Goal: Task Accomplishment & Management: Use online tool/utility

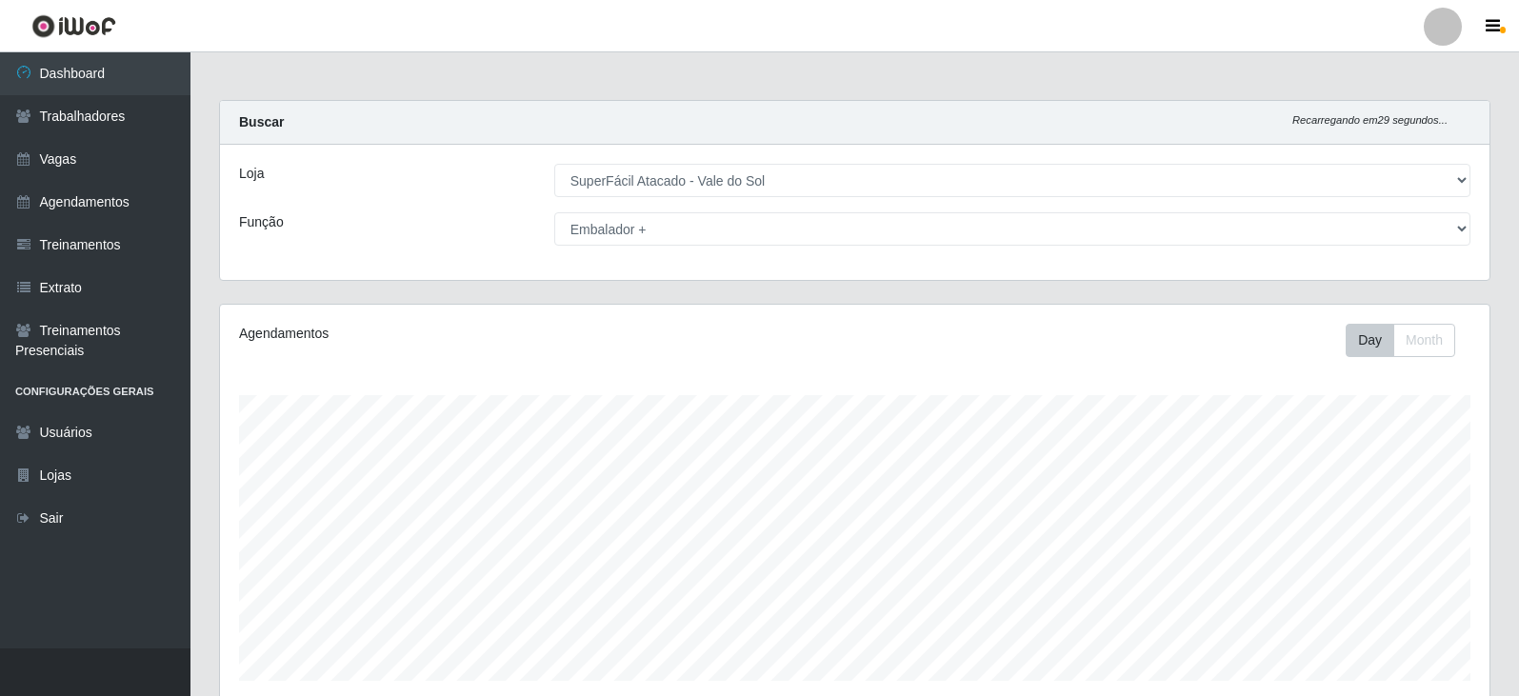
select select "502"
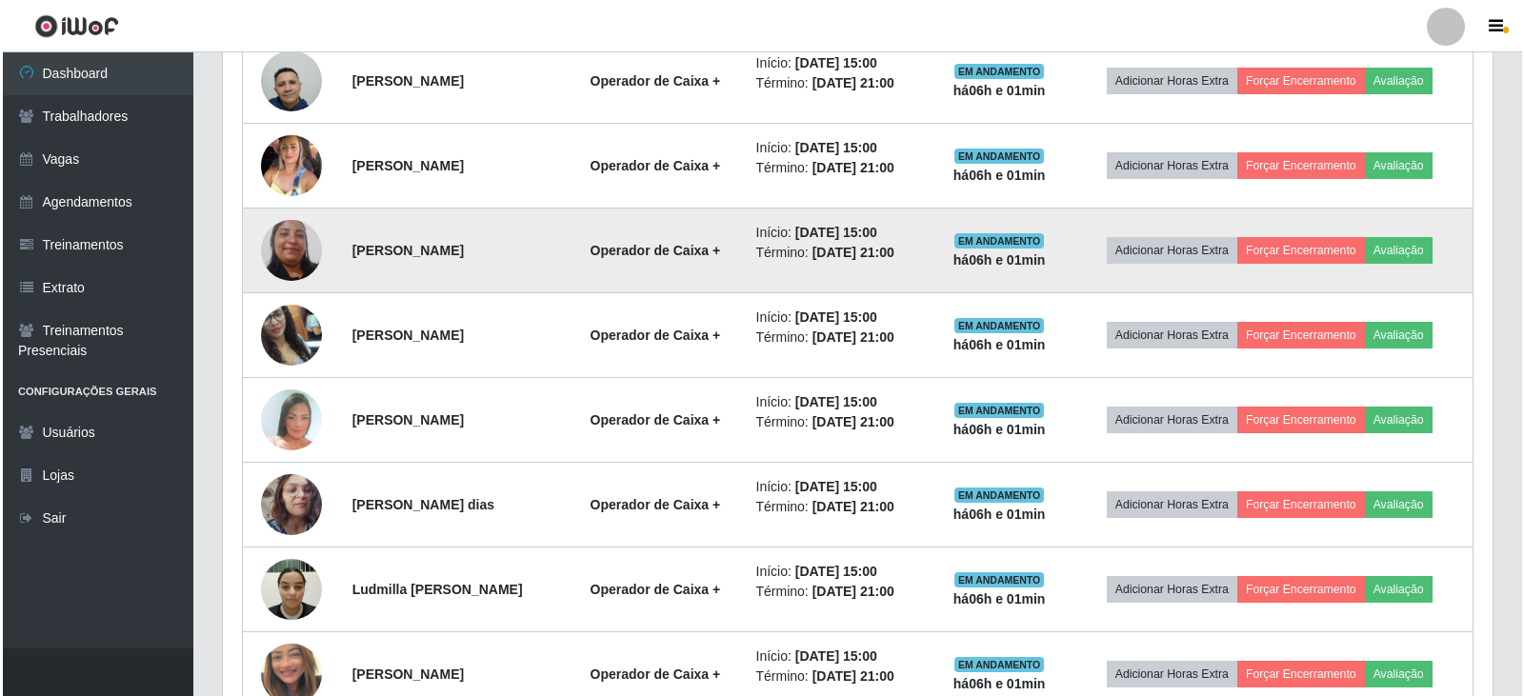
scroll to position [762, 0]
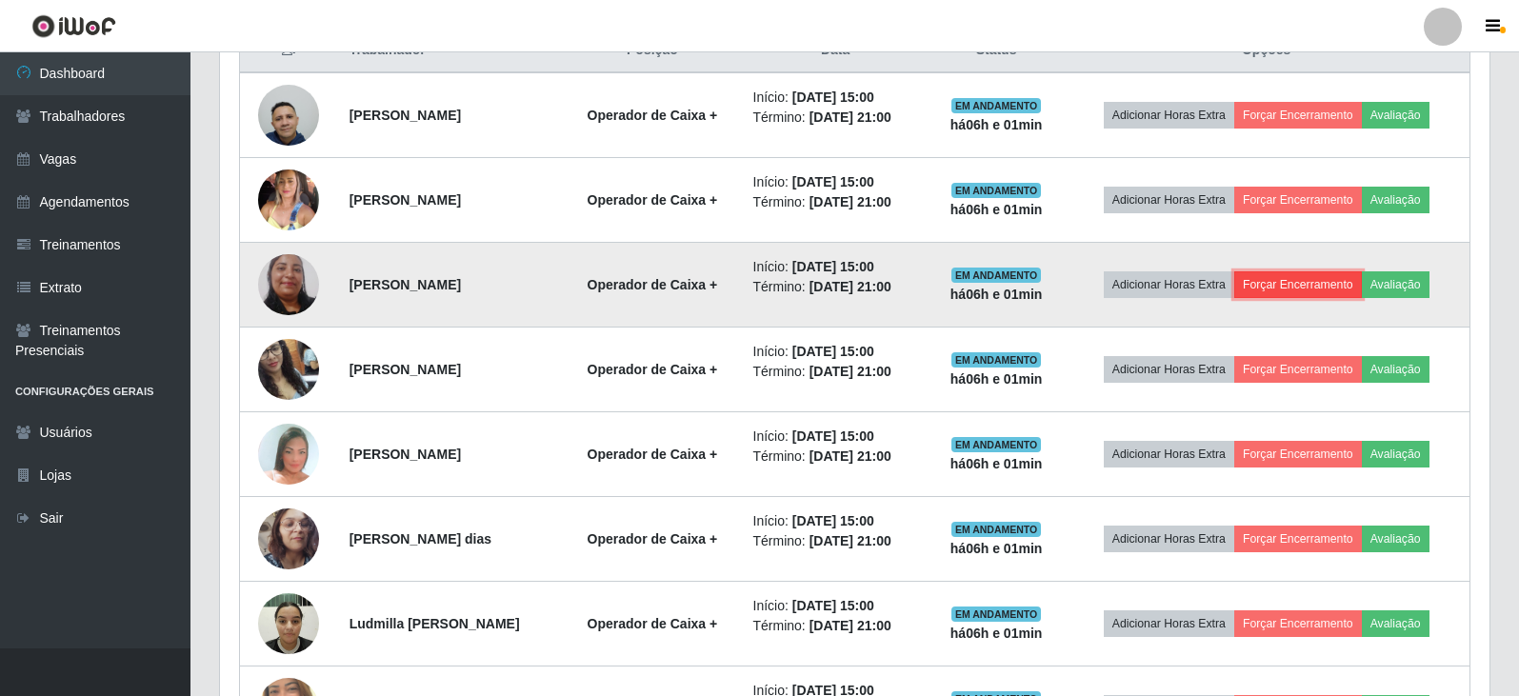
click at [1313, 276] on button "Forçar Encerramento" at bounding box center [1298, 284] width 128 height 27
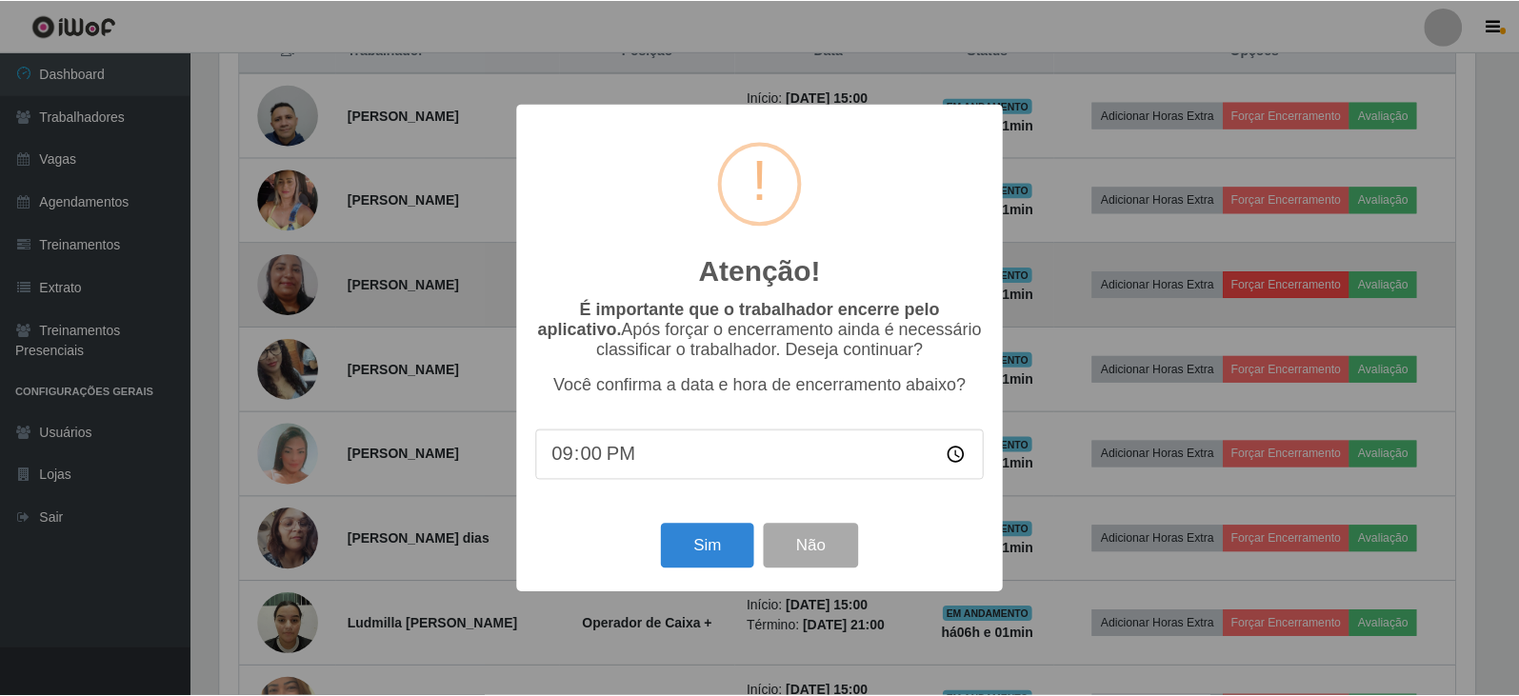
scroll to position [395, 1260]
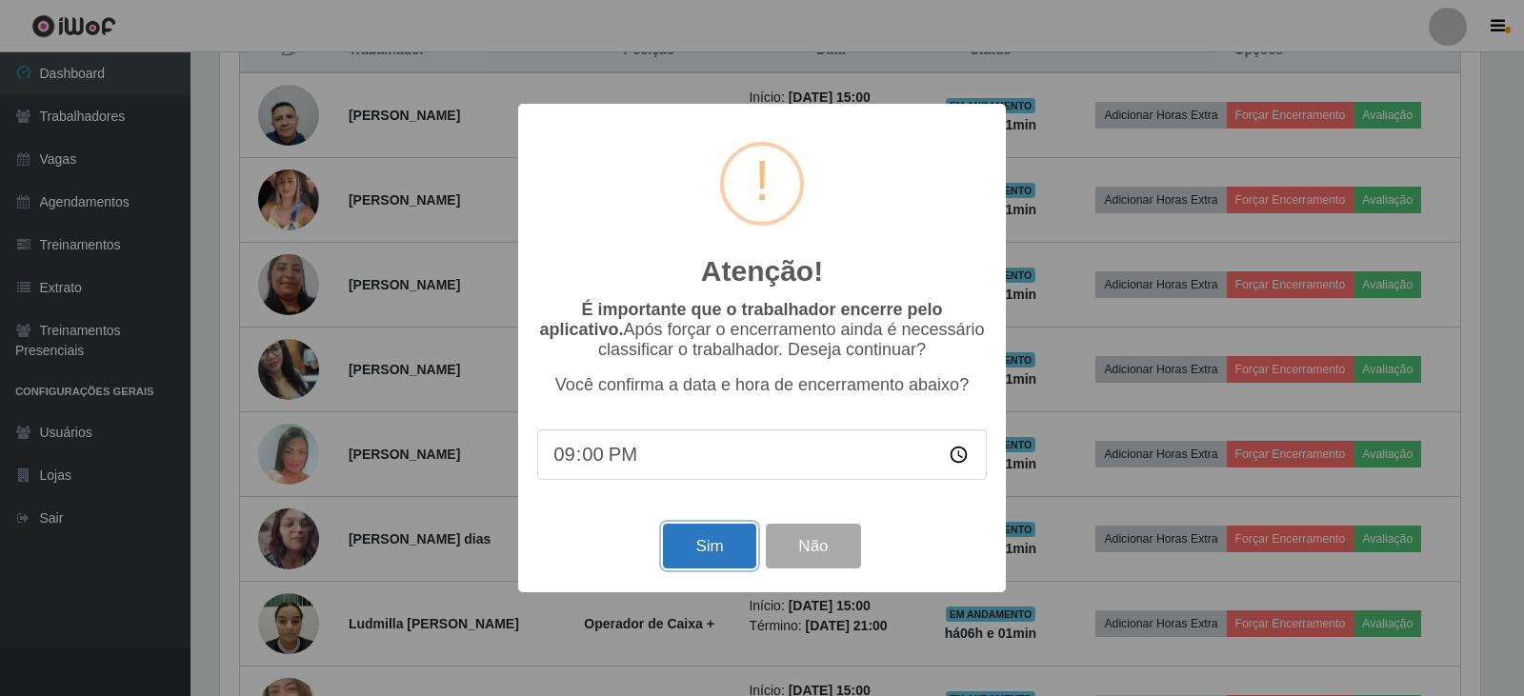
click at [709, 567] on button "Sim" at bounding box center [709, 546] width 92 height 45
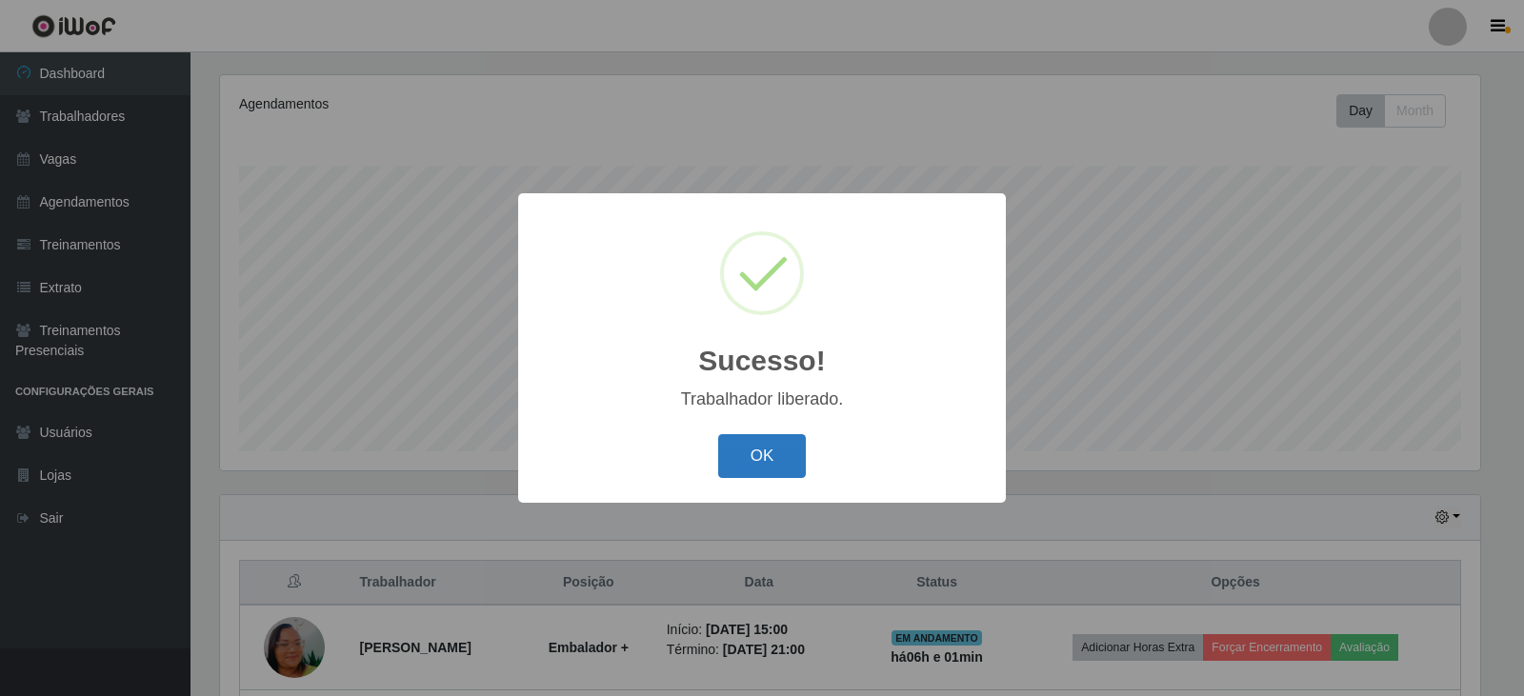
click at [749, 453] on button "OK" at bounding box center [762, 456] width 89 height 45
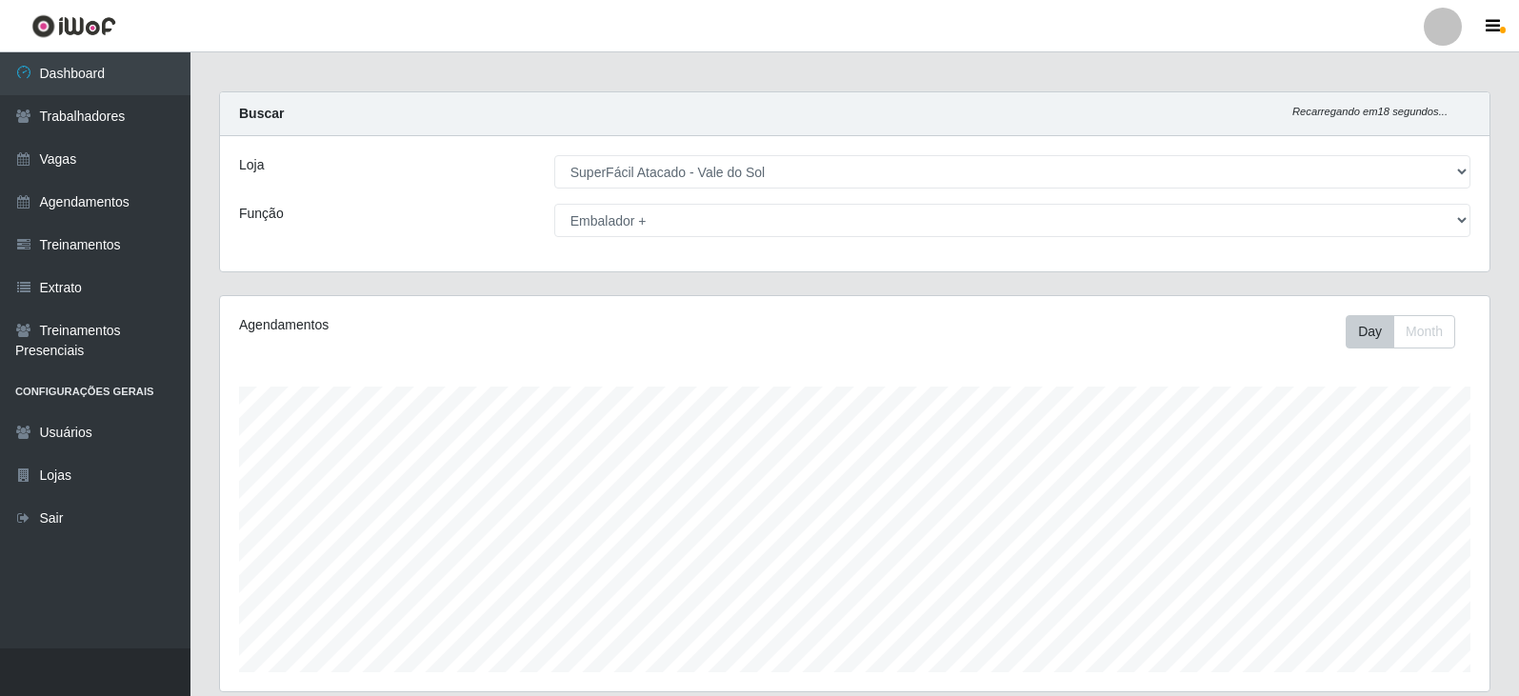
scroll to position [0, 0]
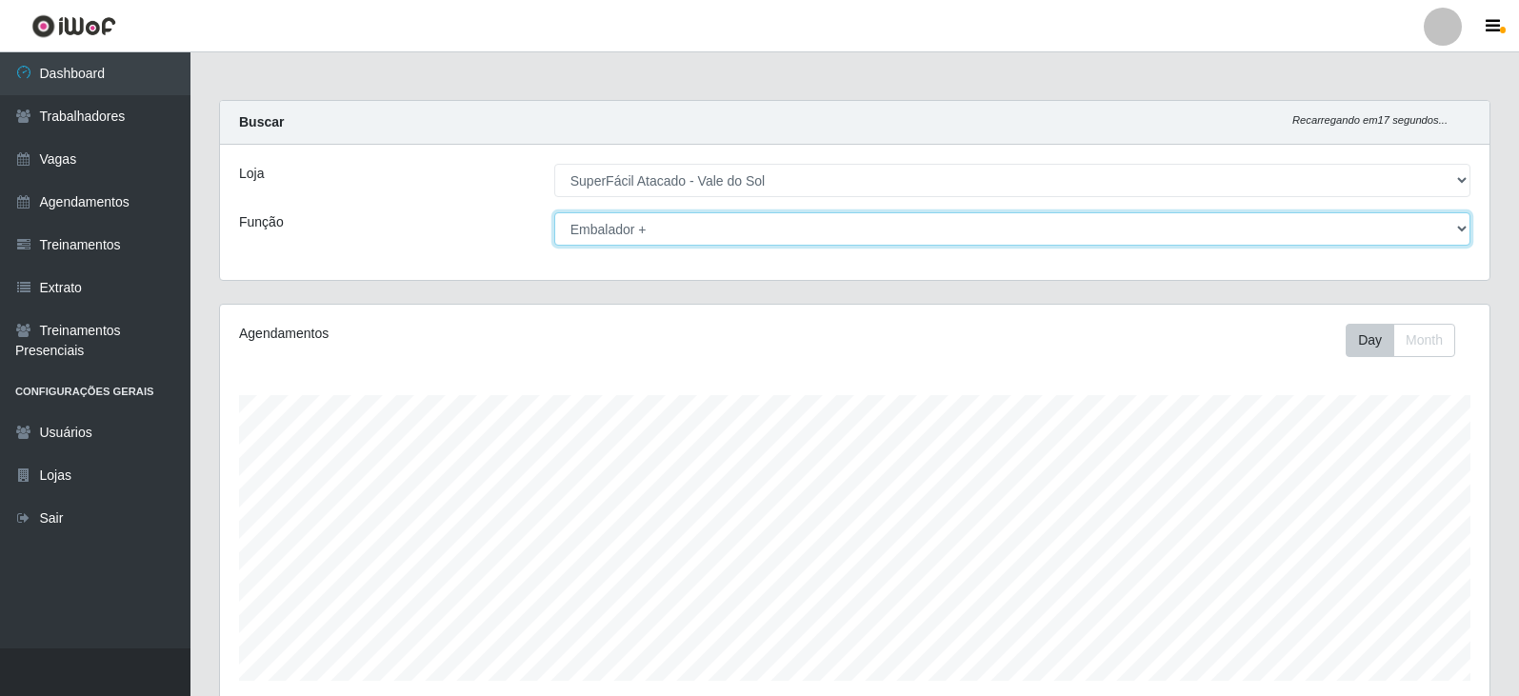
click at [907, 226] on select "[Selecione...] Embalador Embalador + Embalador ++ Operador de Caixa Operador de…" at bounding box center [1012, 228] width 916 height 33
click at [554, 212] on select "[Selecione...] Embalador Embalador + Embalador ++ Operador de Caixa Operador de…" at bounding box center [1012, 228] width 916 height 33
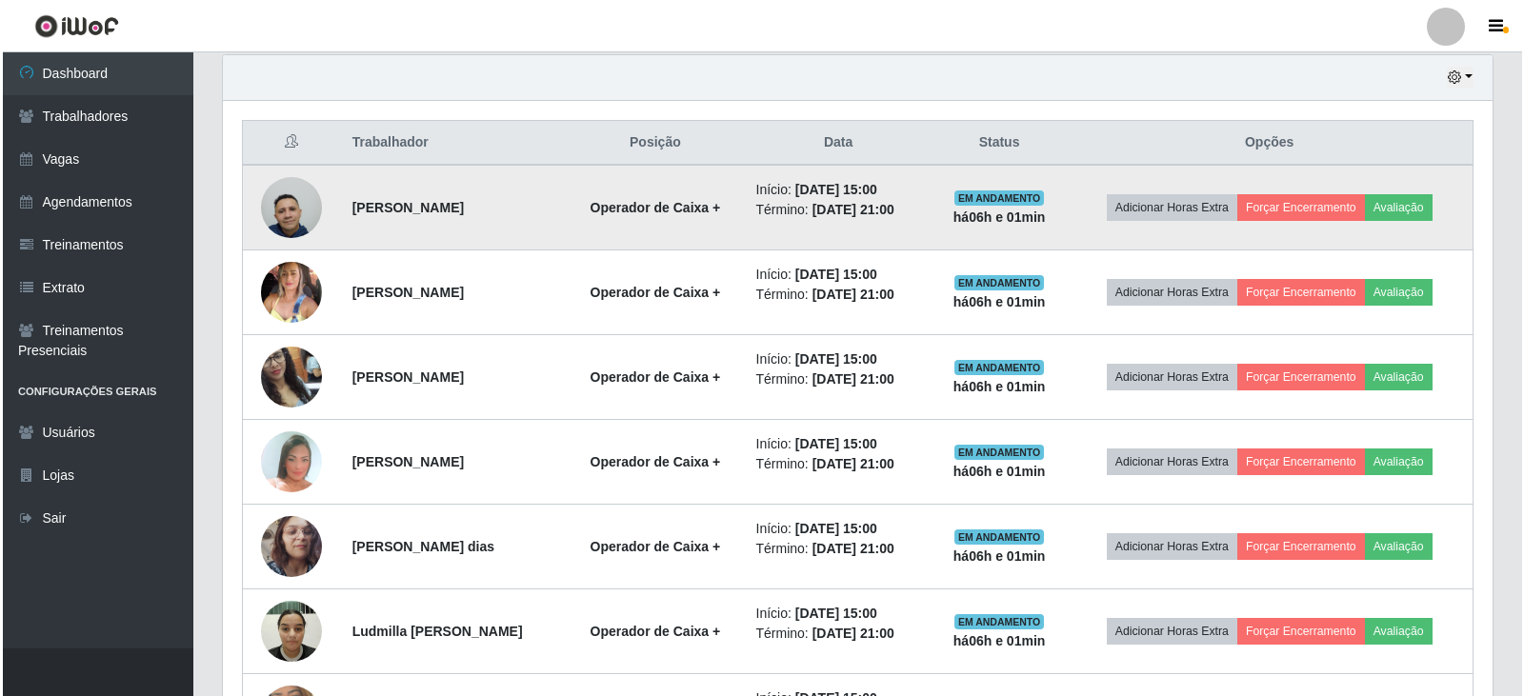
scroll to position [762, 0]
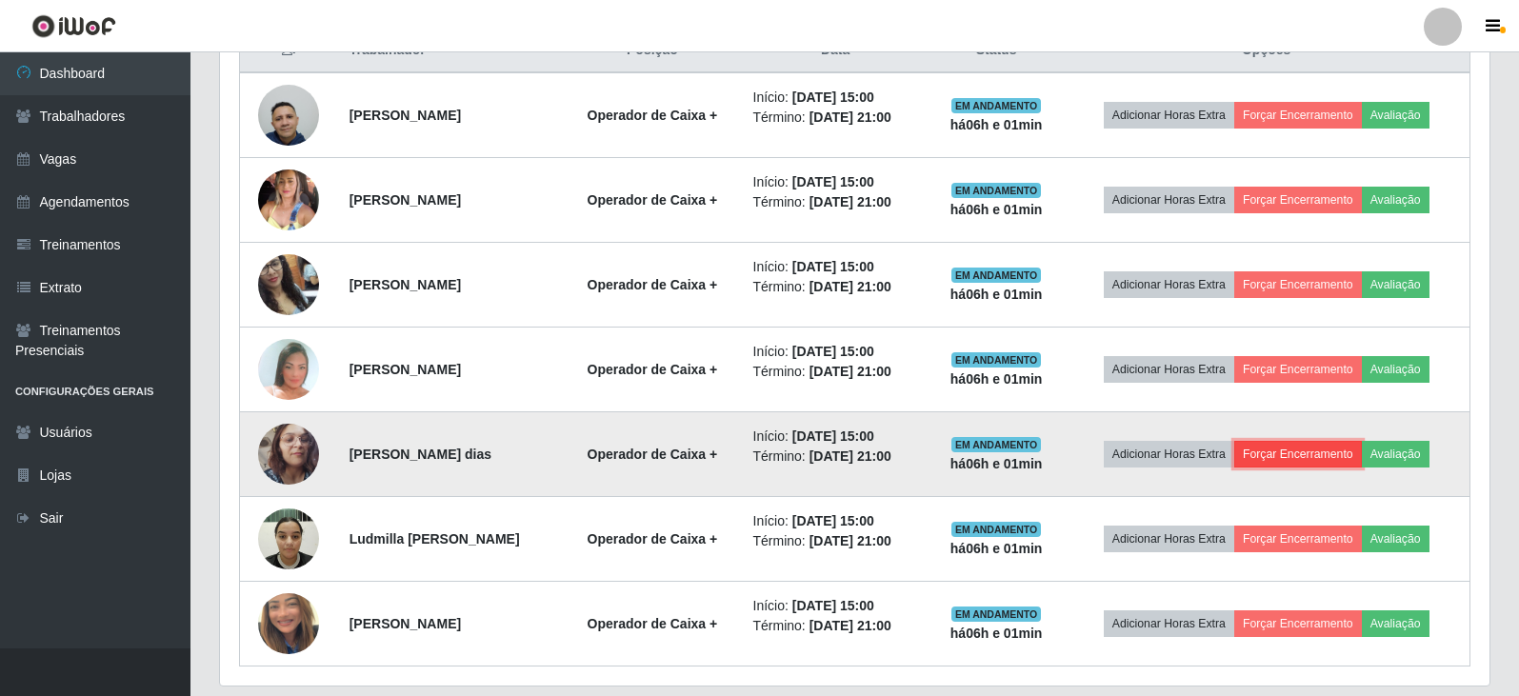
click at [1317, 450] on button "Forçar Encerramento" at bounding box center [1298, 454] width 128 height 27
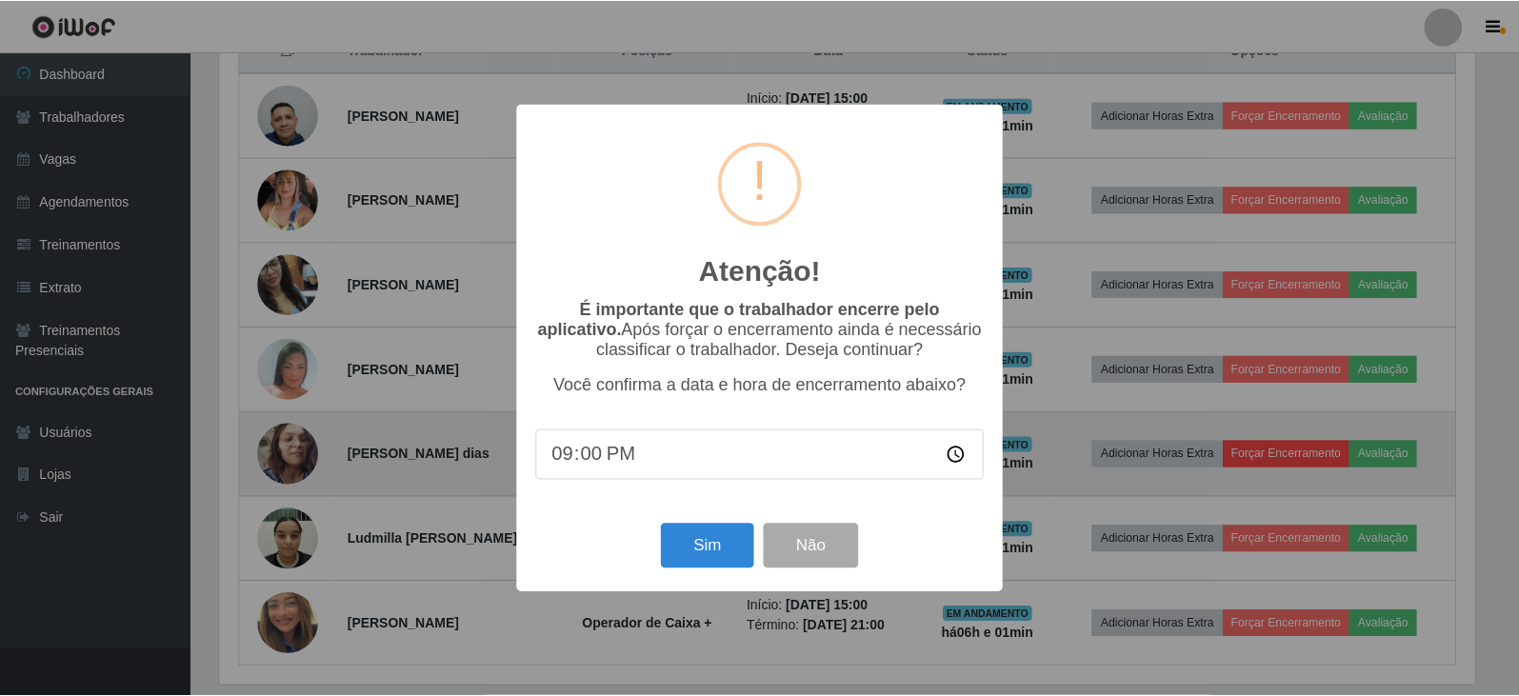
scroll to position [395, 1260]
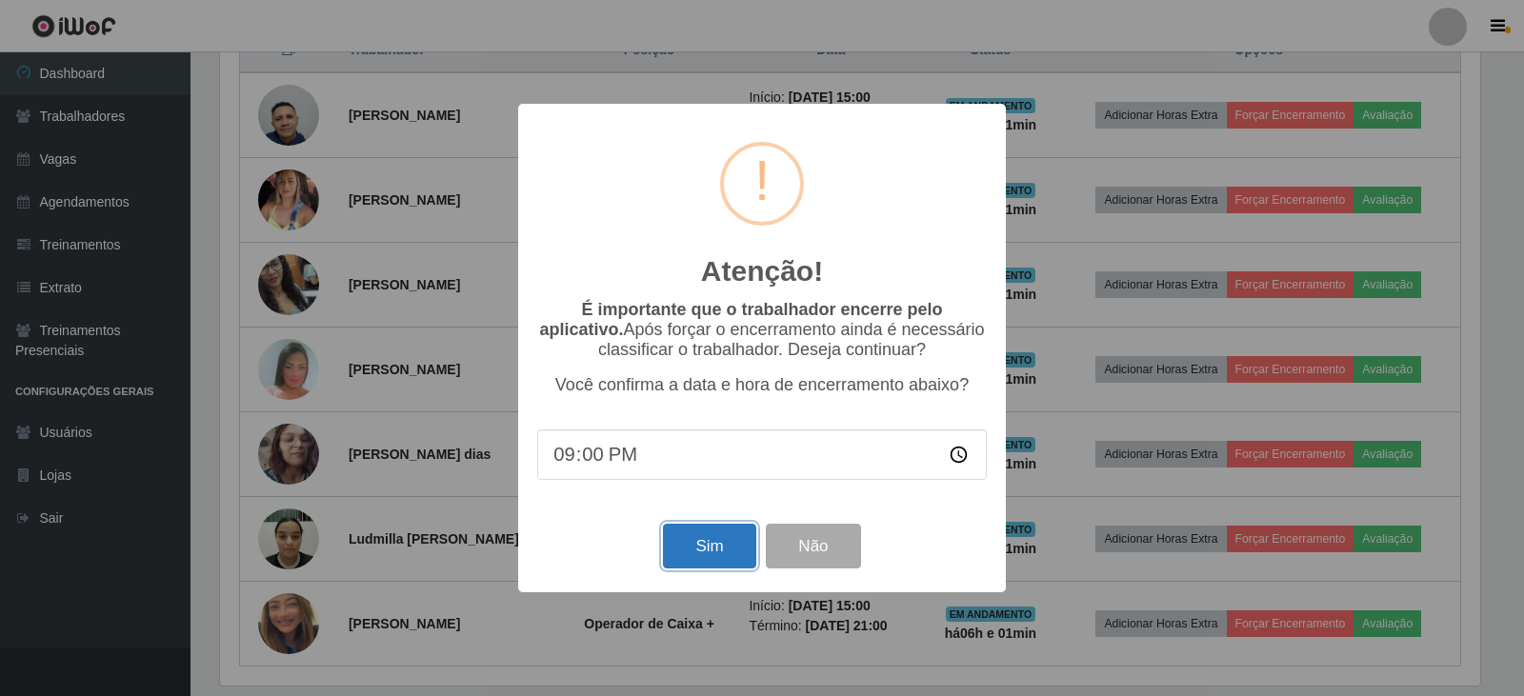
click at [726, 548] on button "Sim" at bounding box center [709, 546] width 92 height 45
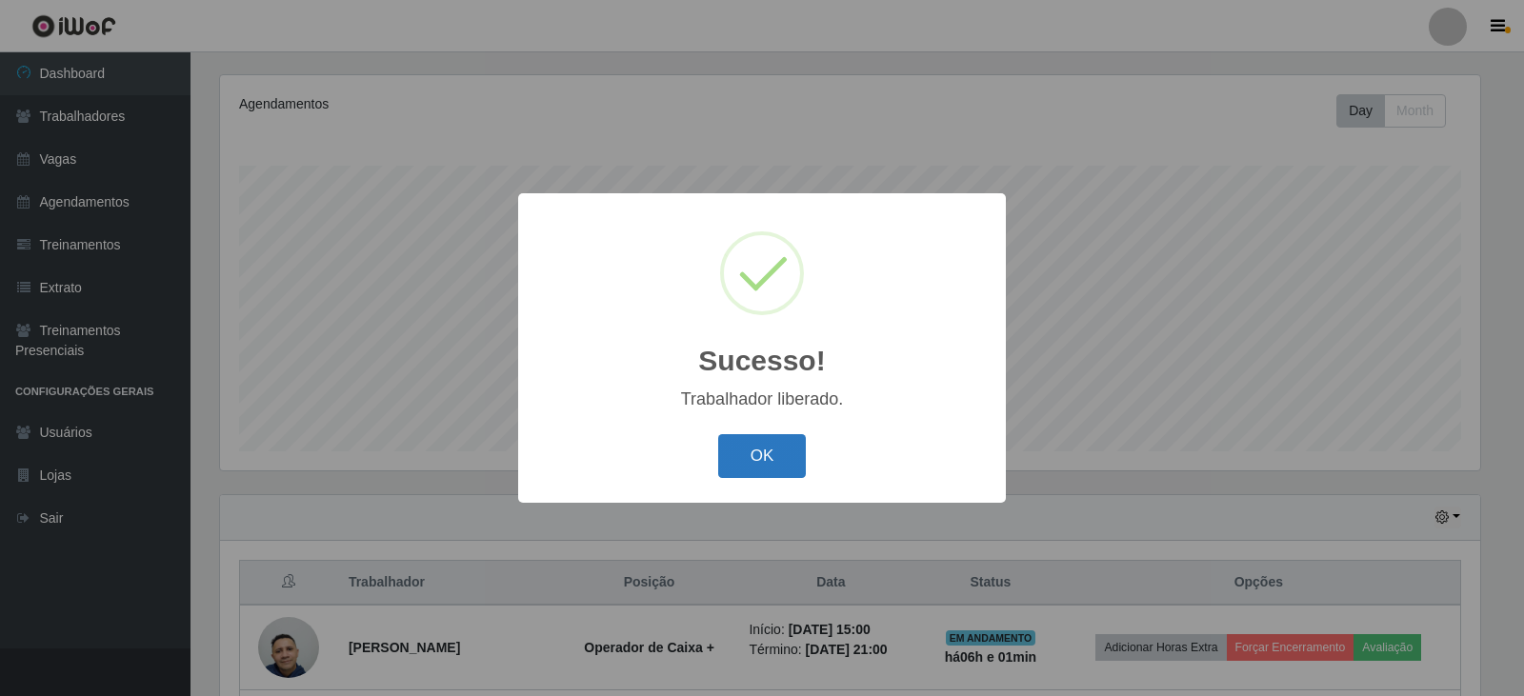
click at [758, 469] on button "OK" at bounding box center [762, 456] width 89 height 45
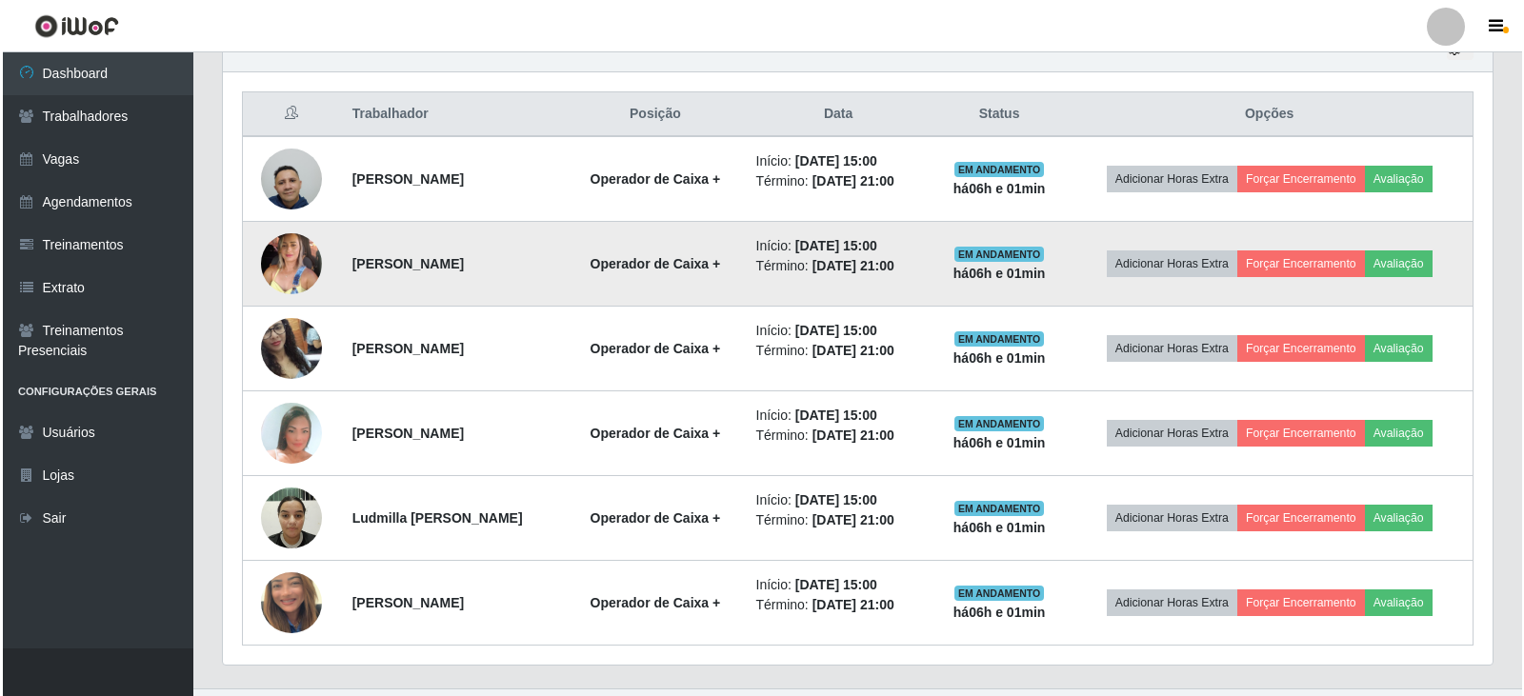
scroll to position [738, 0]
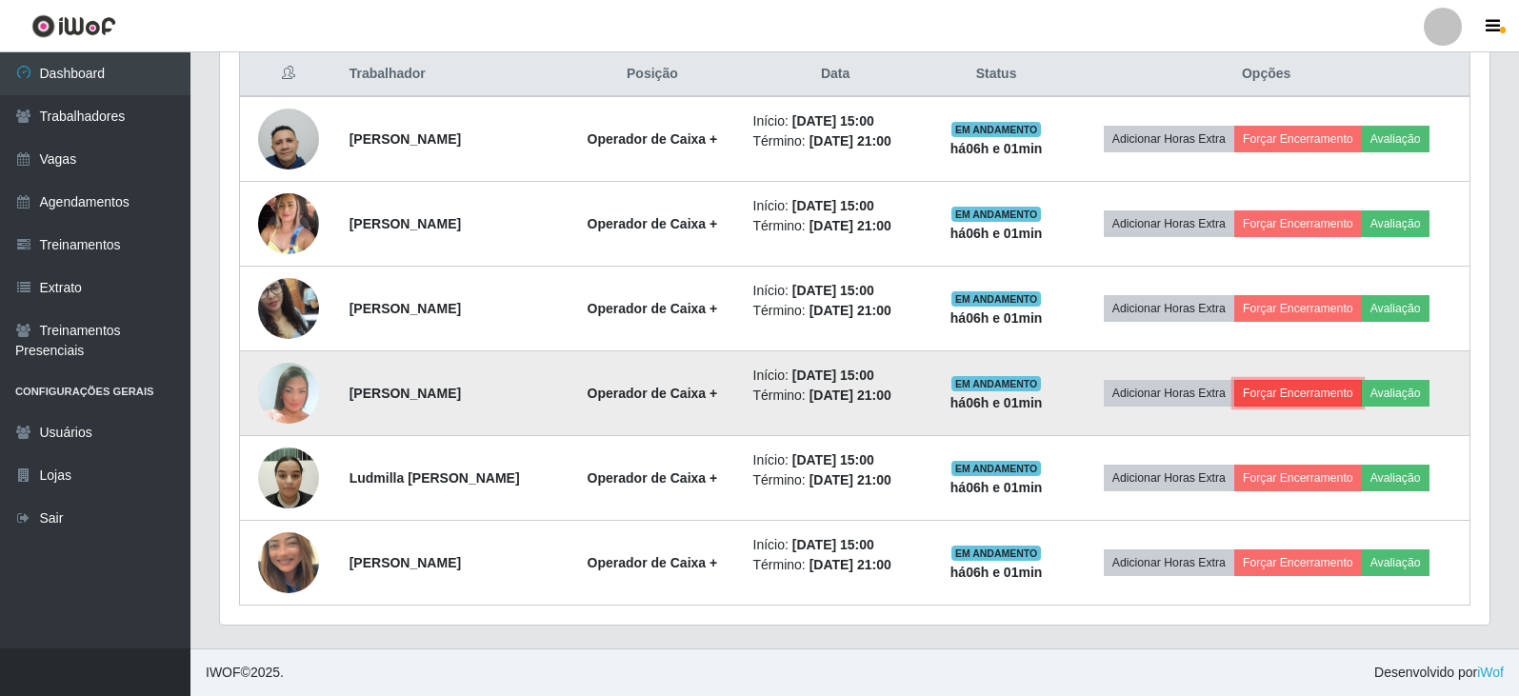
click at [1315, 401] on button "Forçar Encerramento" at bounding box center [1298, 393] width 128 height 27
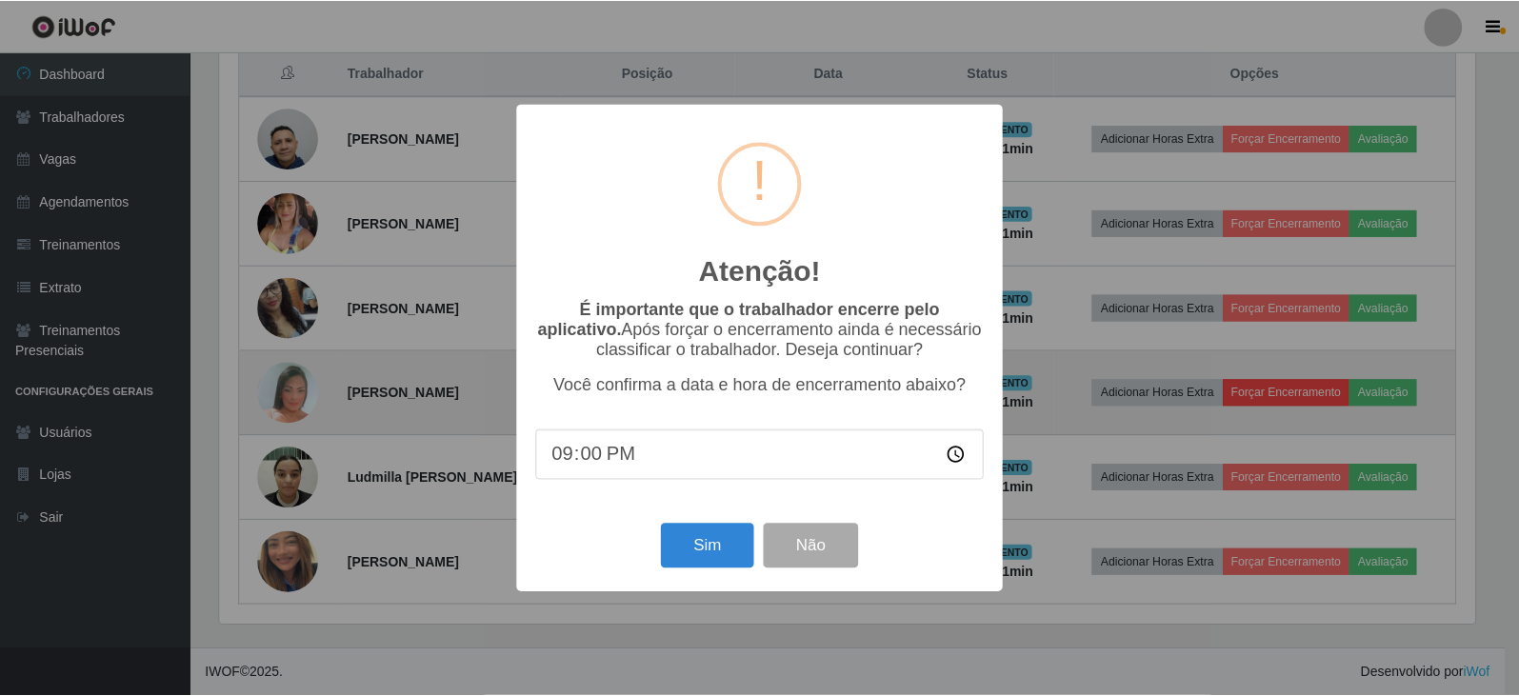
scroll to position [0, 0]
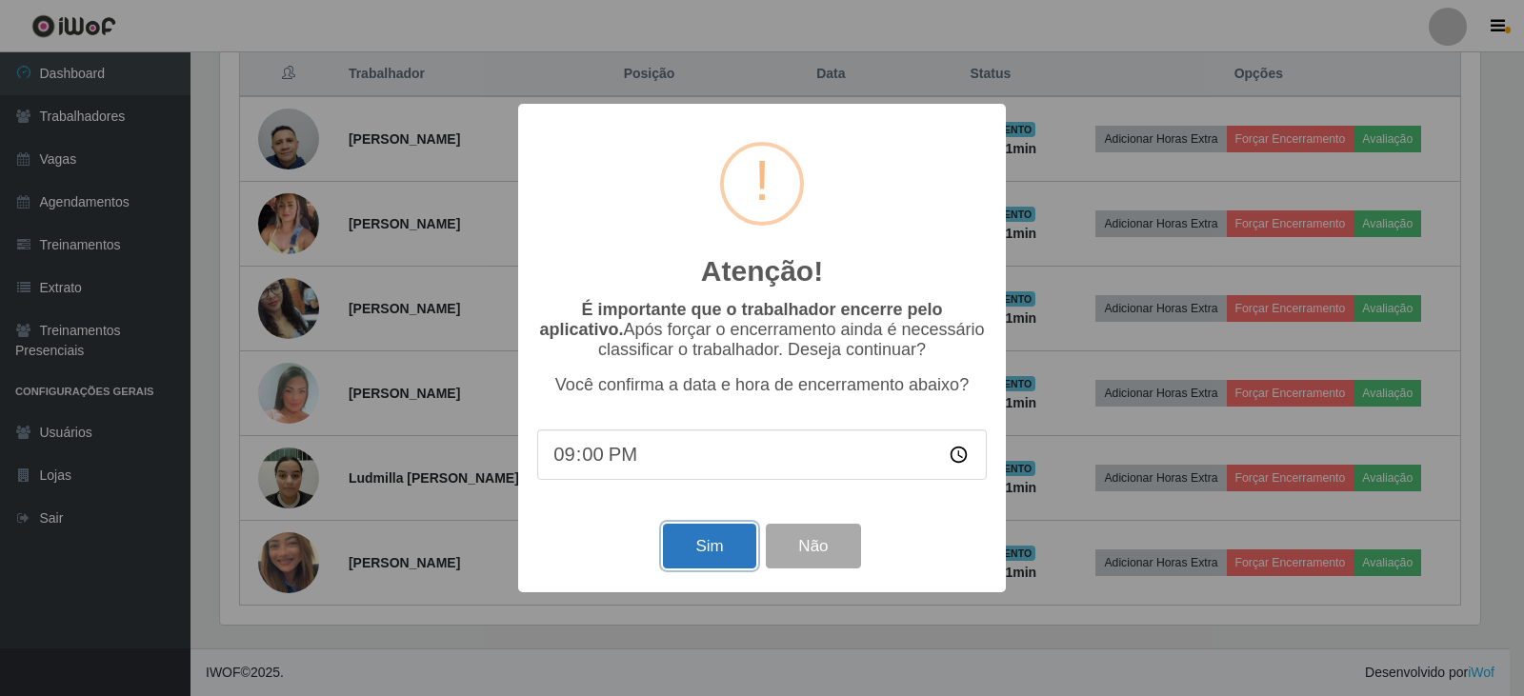
click at [716, 540] on button "Sim" at bounding box center [709, 546] width 92 height 45
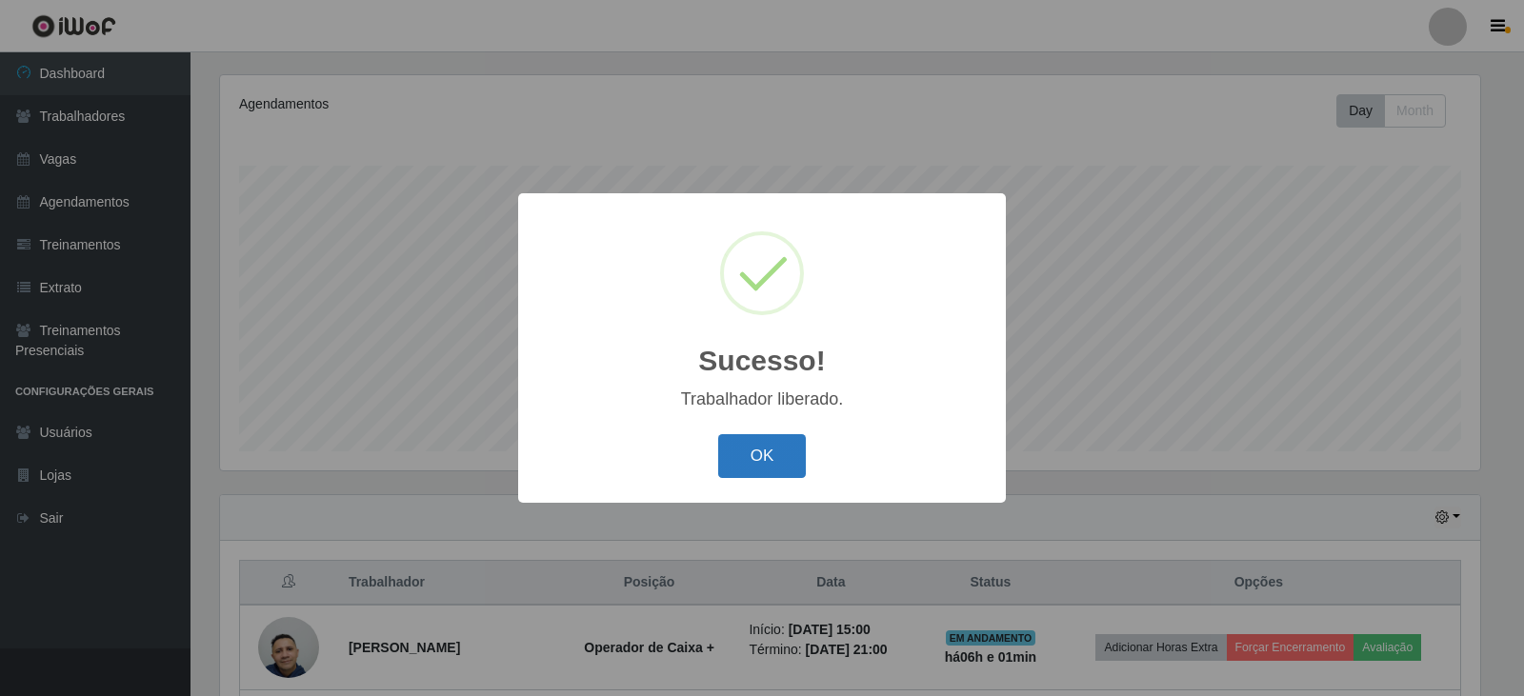
click at [773, 465] on button "OK" at bounding box center [762, 456] width 89 height 45
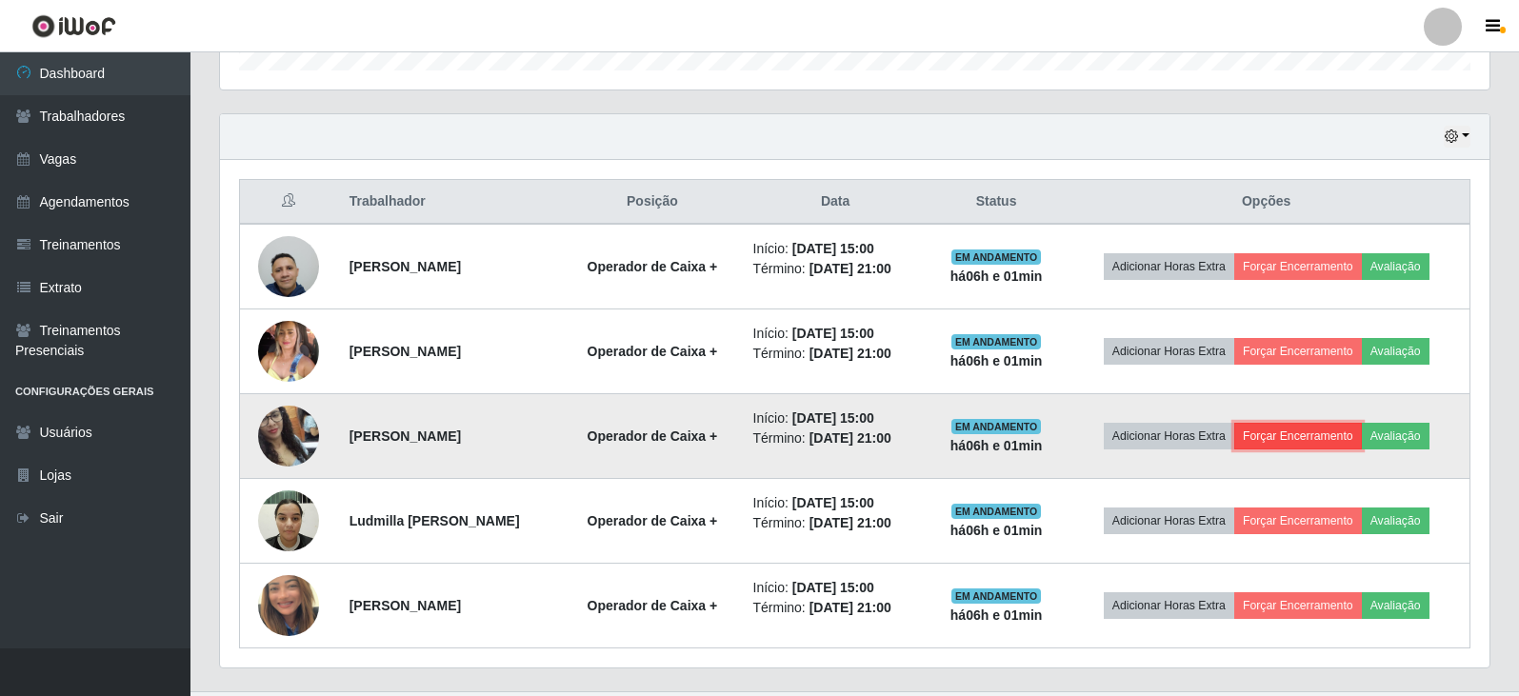
click at [1328, 431] on button "Forçar Encerramento" at bounding box center [1298, 436] width 128 height 27
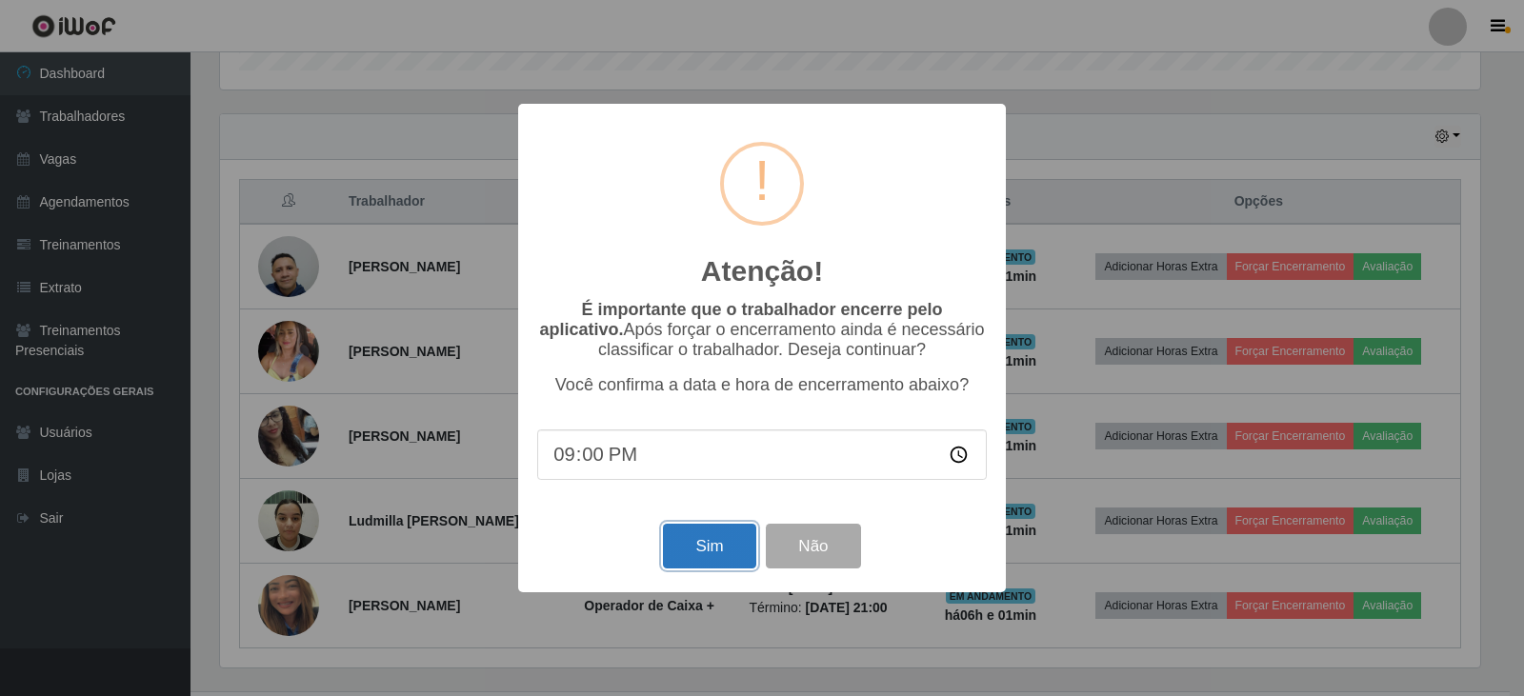
click at [718, 553] on button "Sim" at bounding box center [709, 546] width 92 height 45
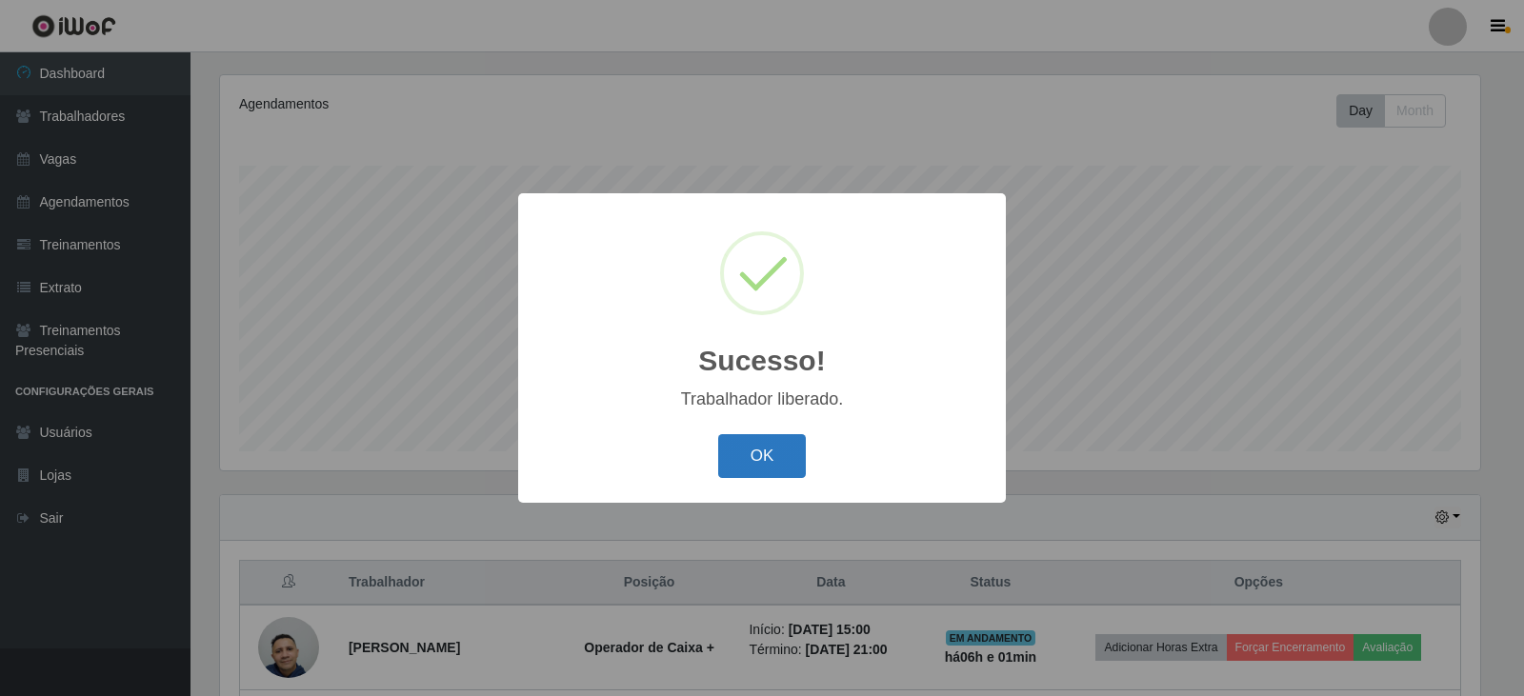
click at [765, 459] on button "OK" at bounding box center [762, 456] width 89 height 45
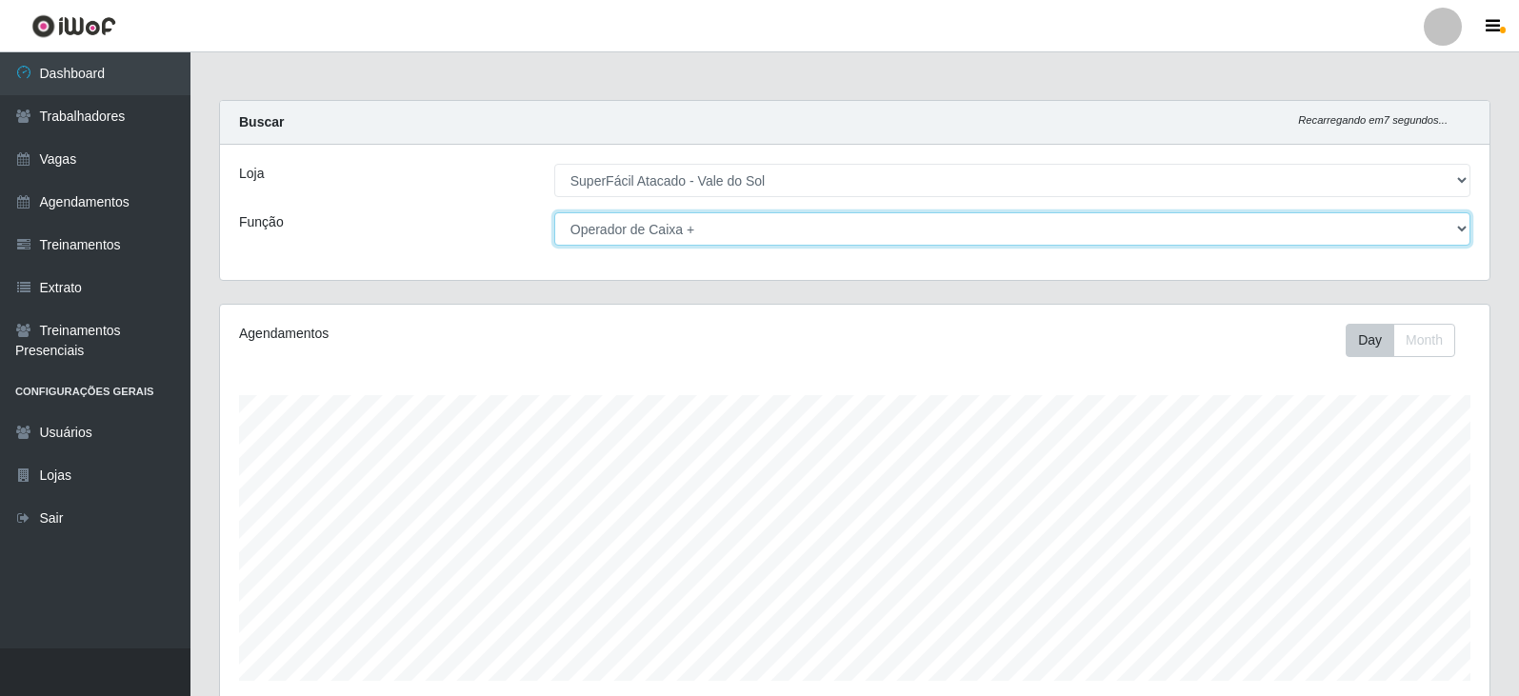
click at [629, 218] on select "[Selecione...] Embalador Embalador + Embalador ++ Operador de Caixa Operador de…" at bounding box center [1012, 228] width 916 height 33
click at [554, 212] on select "[Selecione...] Embalador Embalador + Embalador ++ Operador de Caixa Operador de…" at bounding box center [1012, 228] width 916 height 33
click at [783, 226] on select "[Selecione...] Embalador Embalador + Embalador ++ Operador de Caixa Operador de…" at bounding box center [1012, 228] width 916 height 33
click at [554, 212] on select "[Selecione...] Embalador Embalador + Embalador ++ Operador de Caixa Operador de…" at bounding box center [1012, 228] width 916 height 33
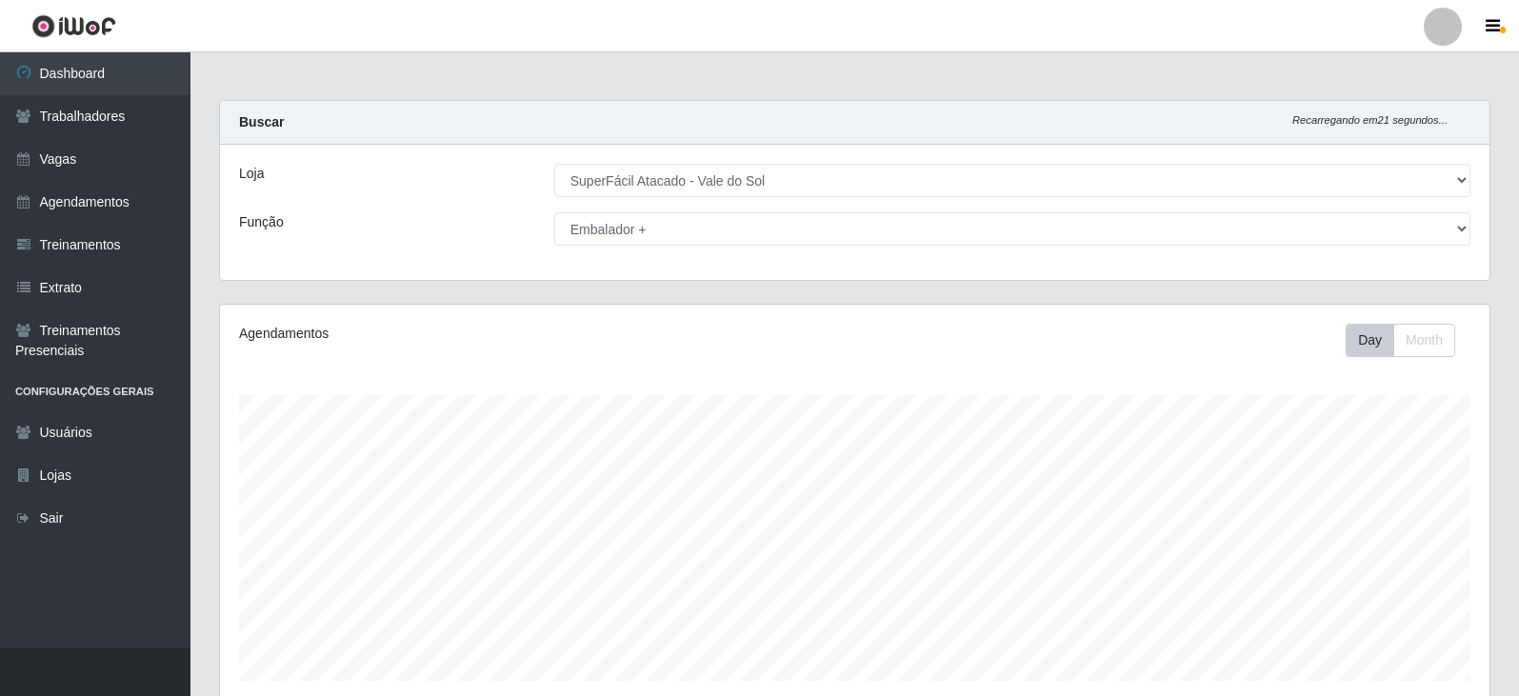
click at [697, 295] on div "Carregando... Buscar Recarregando em 21 segundos... Loja [Selecione...] SuperFá…" at bounding box center [855, 202] width 1300 height 204
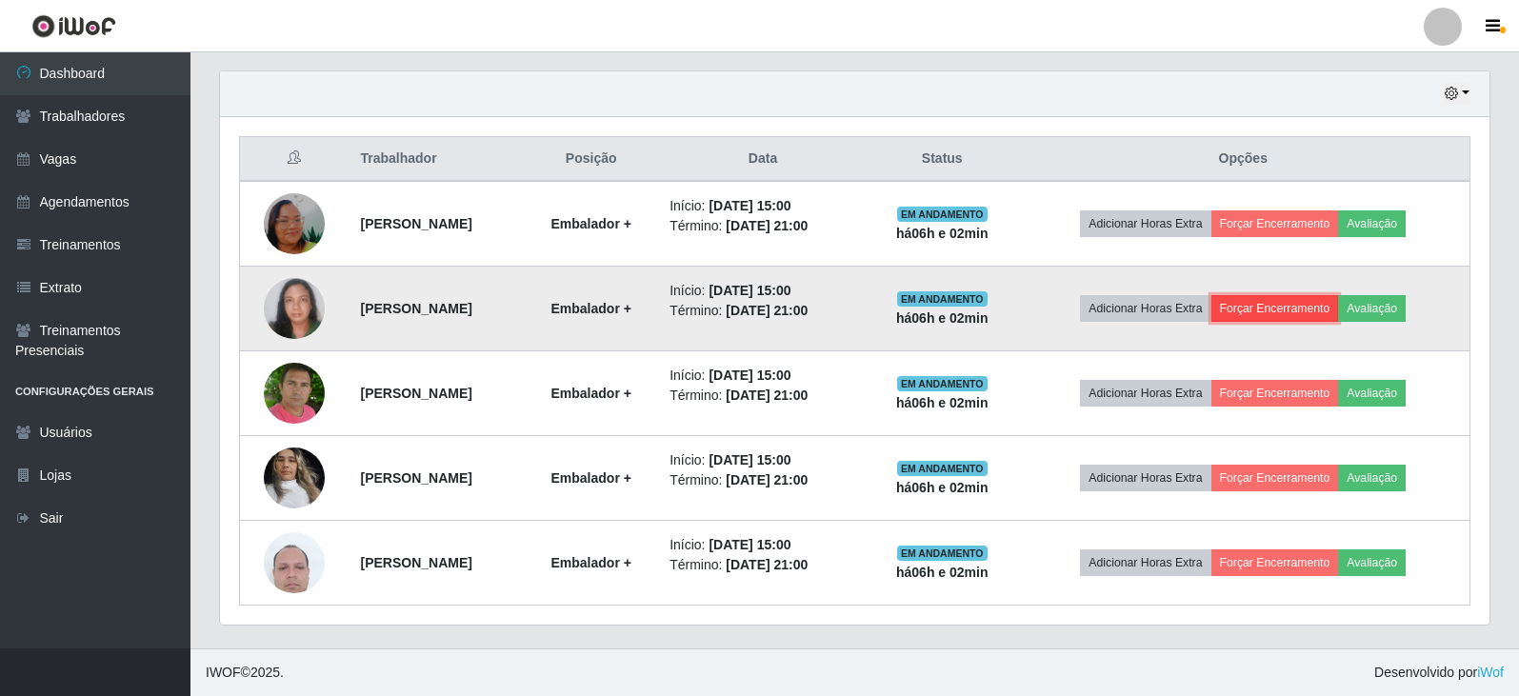
click at [1316, 300] on button "Forçar Encerramento" at bounding box center [1276, 308] width 128 height 27
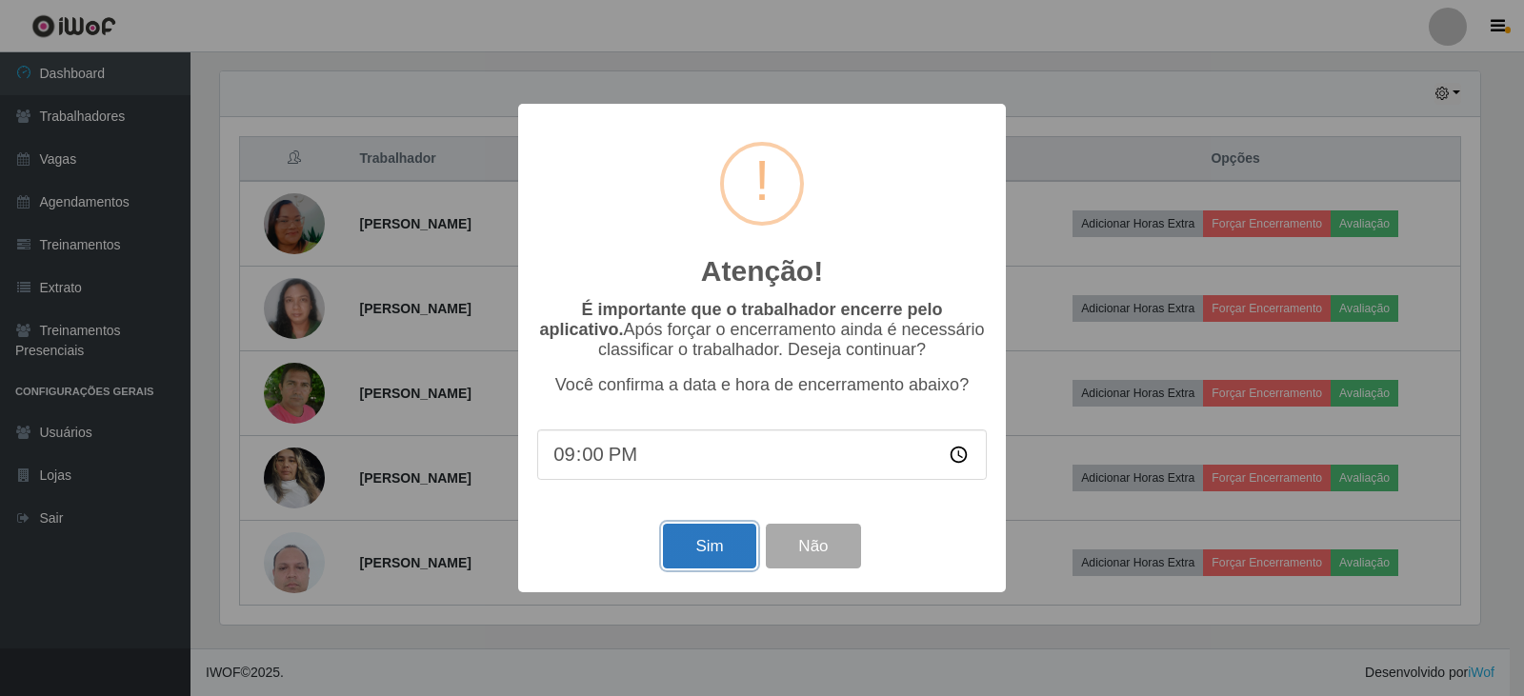
click at [714, 533] on button "Sim" at bounding box center [709, 546] width 92 height 45
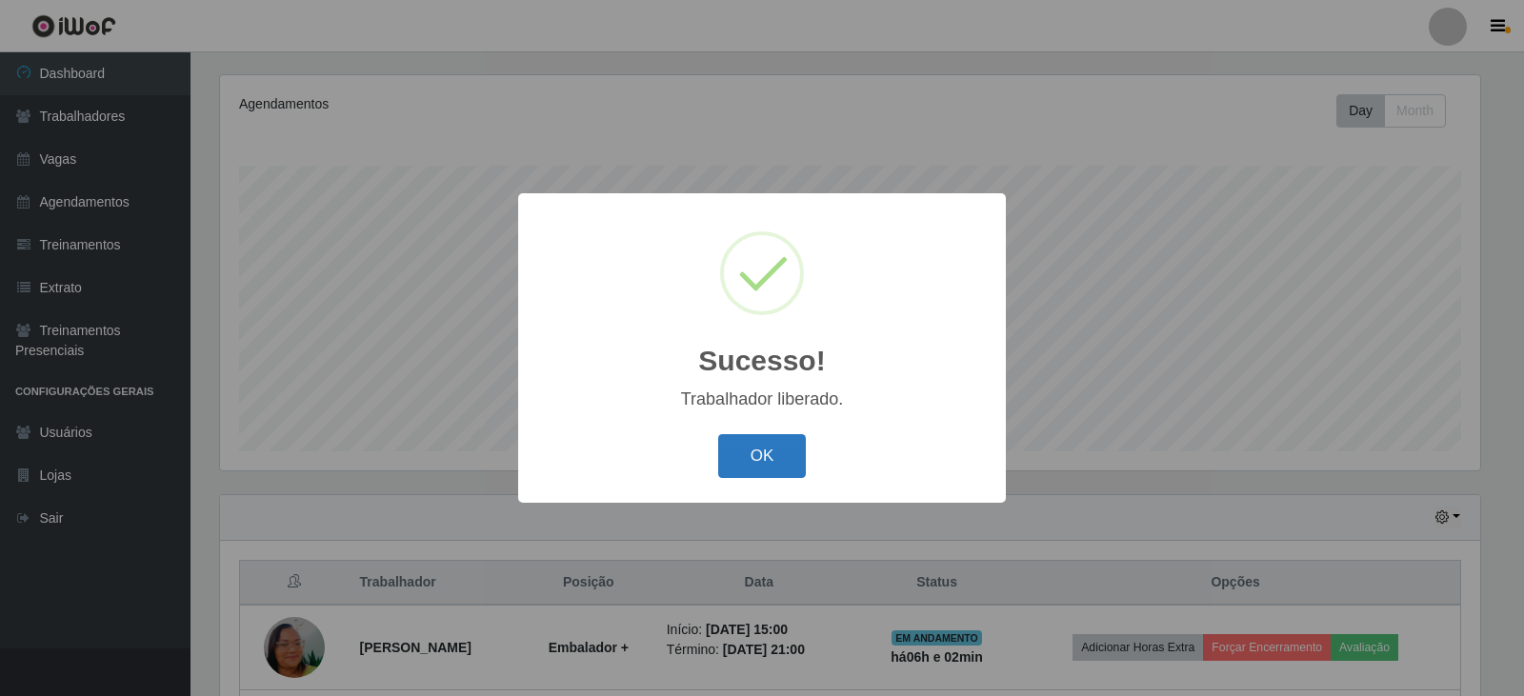
click at [755, 452] on button "OK" at bounding box center [762, 456] width 89 height 45
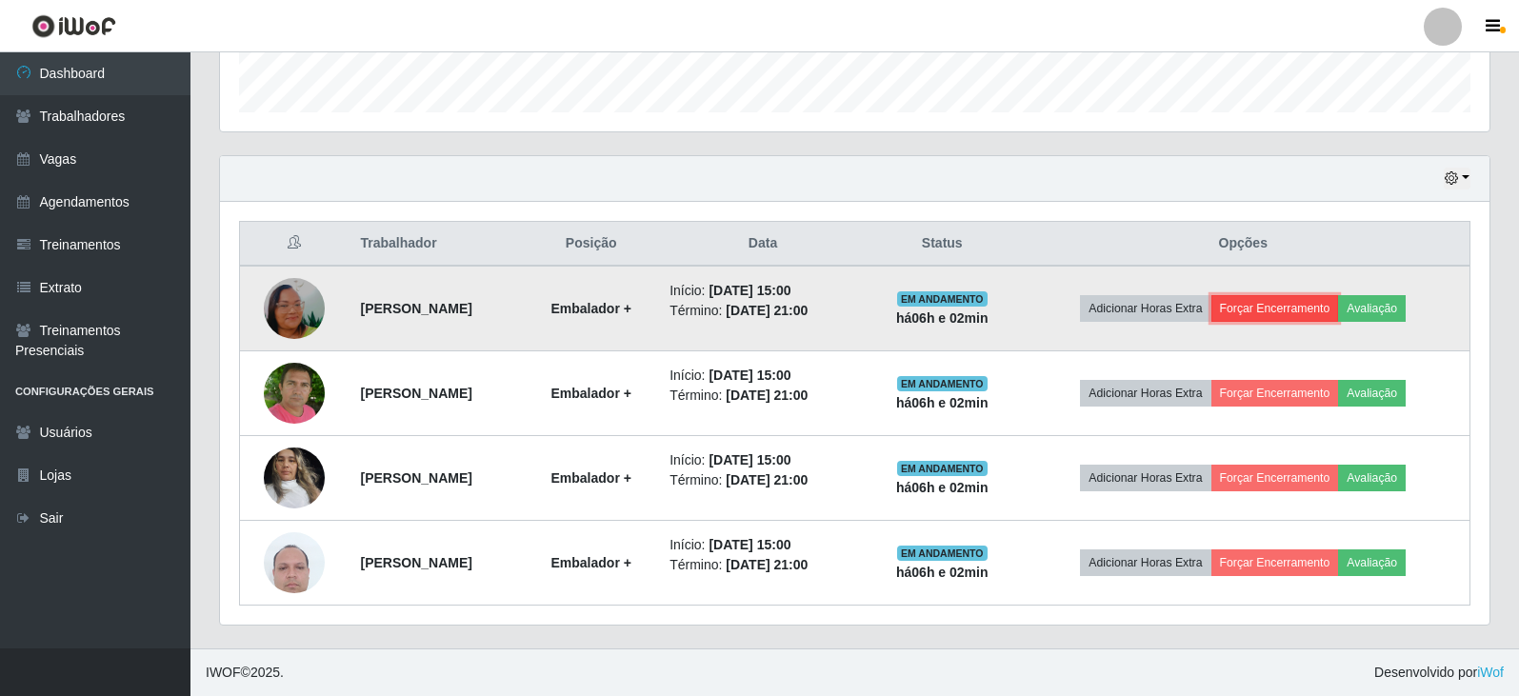
click at [1339, 306] on button "Forçar Encerramento" at bounding box center [1276, 308] width 128 height 27
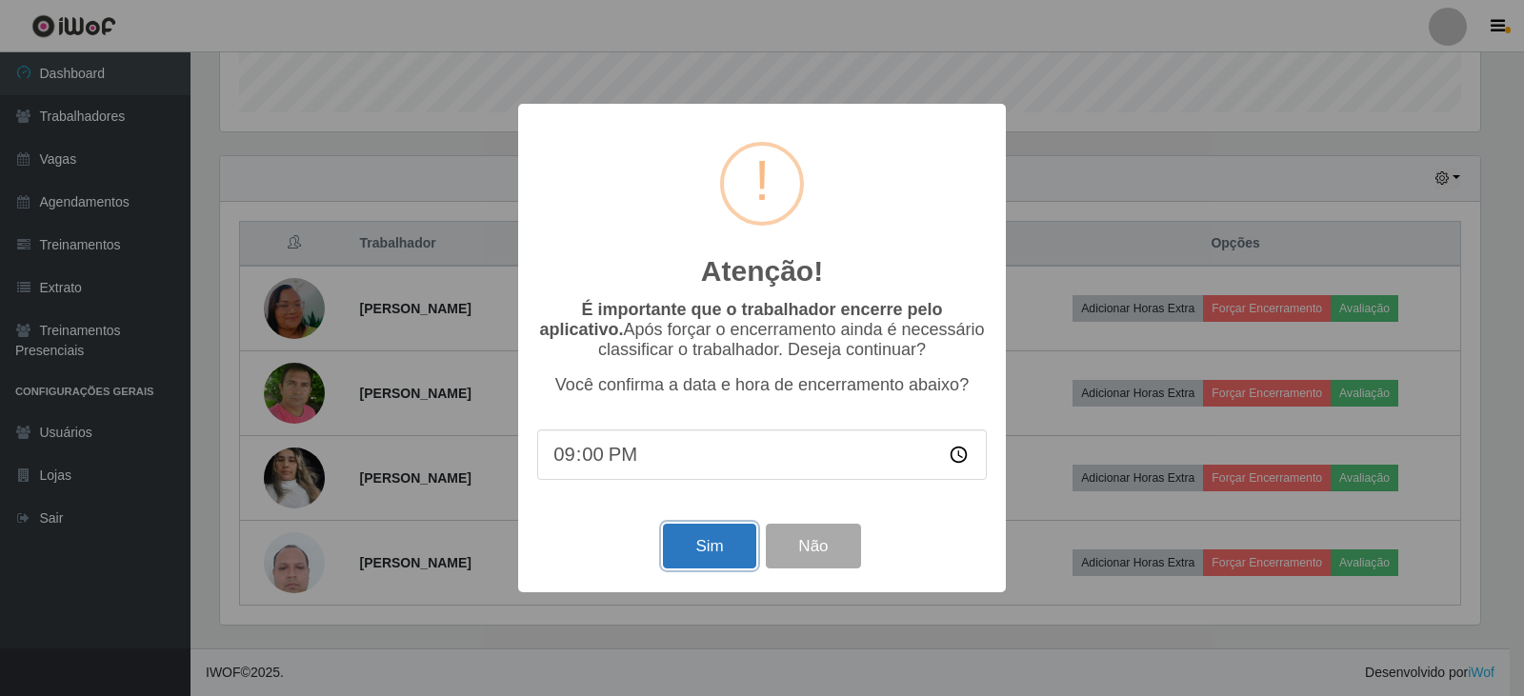
click at [698, 551] on button "Sim" at bounding box center [709, 546] width 92 height 45
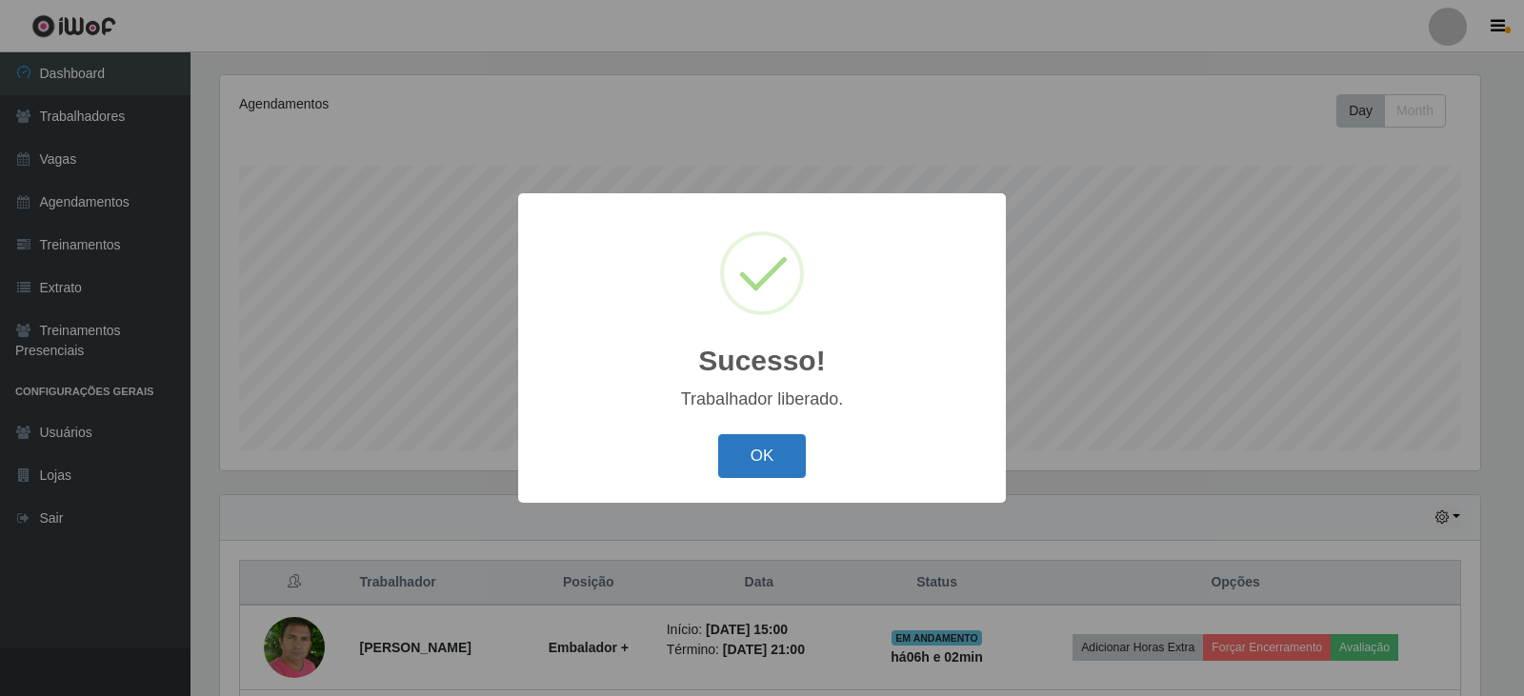
click at [796, 463] on button "OK" at bounding box center [762, 456] width 89 height 45
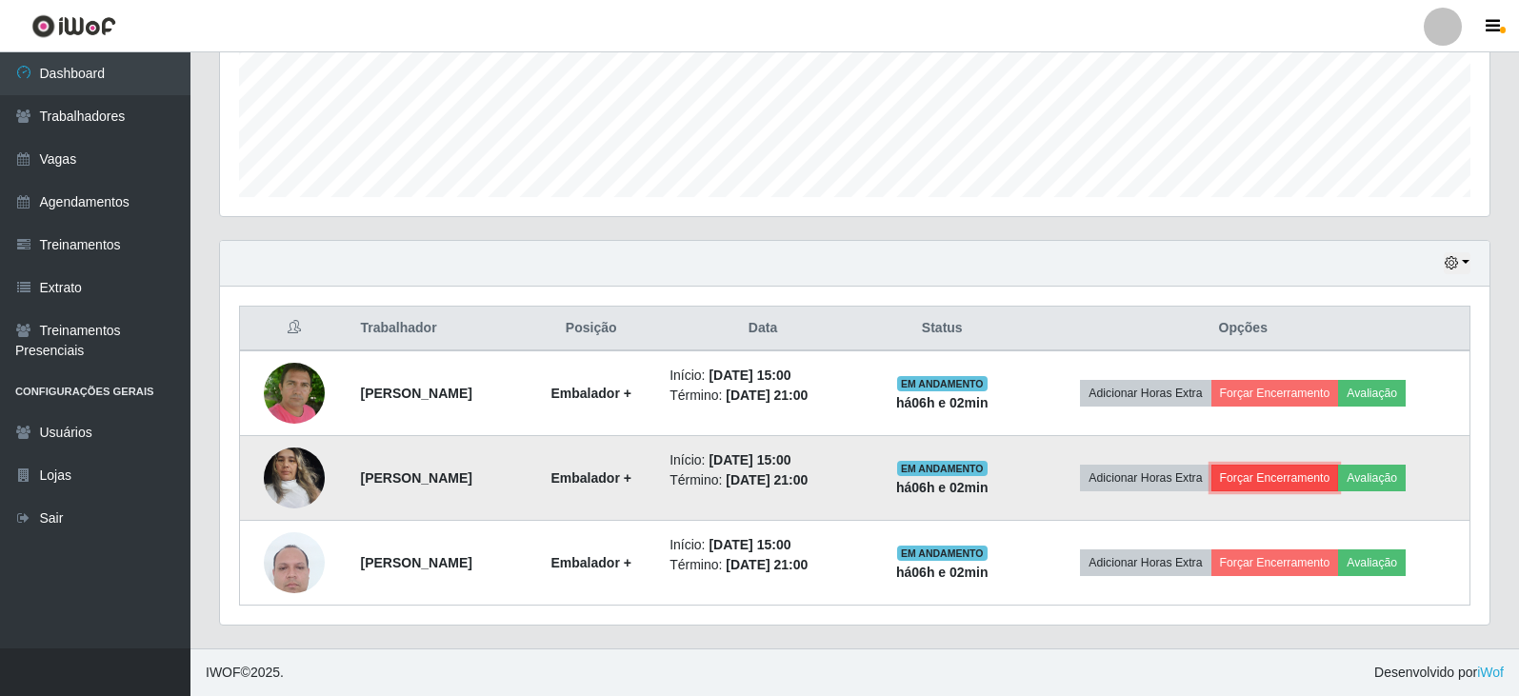
click at [1339, 473] on button "Forçar Encerramento" at bounding box center [1276, 478] width 128 height 27
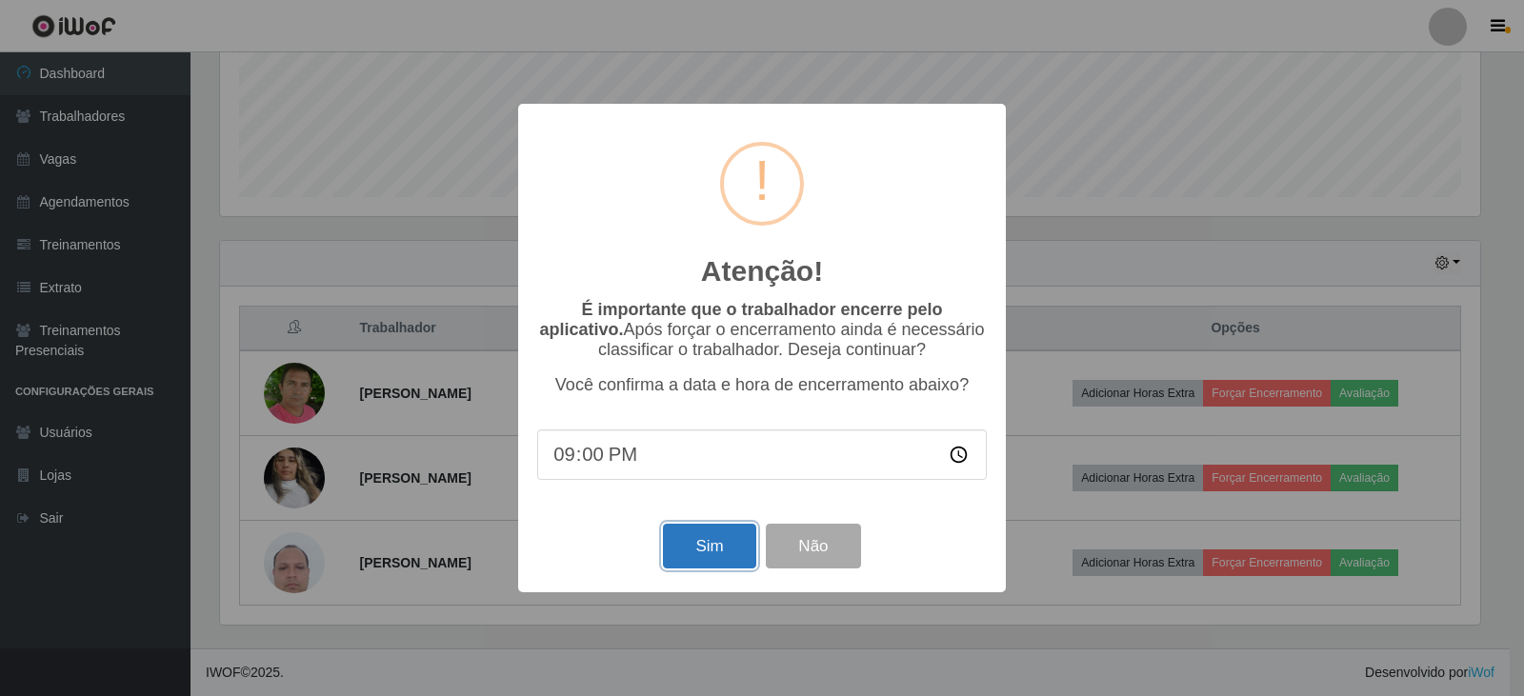
click at [698, 548] on button "Sim" at bounding box center [709, 546] width 92 height 45
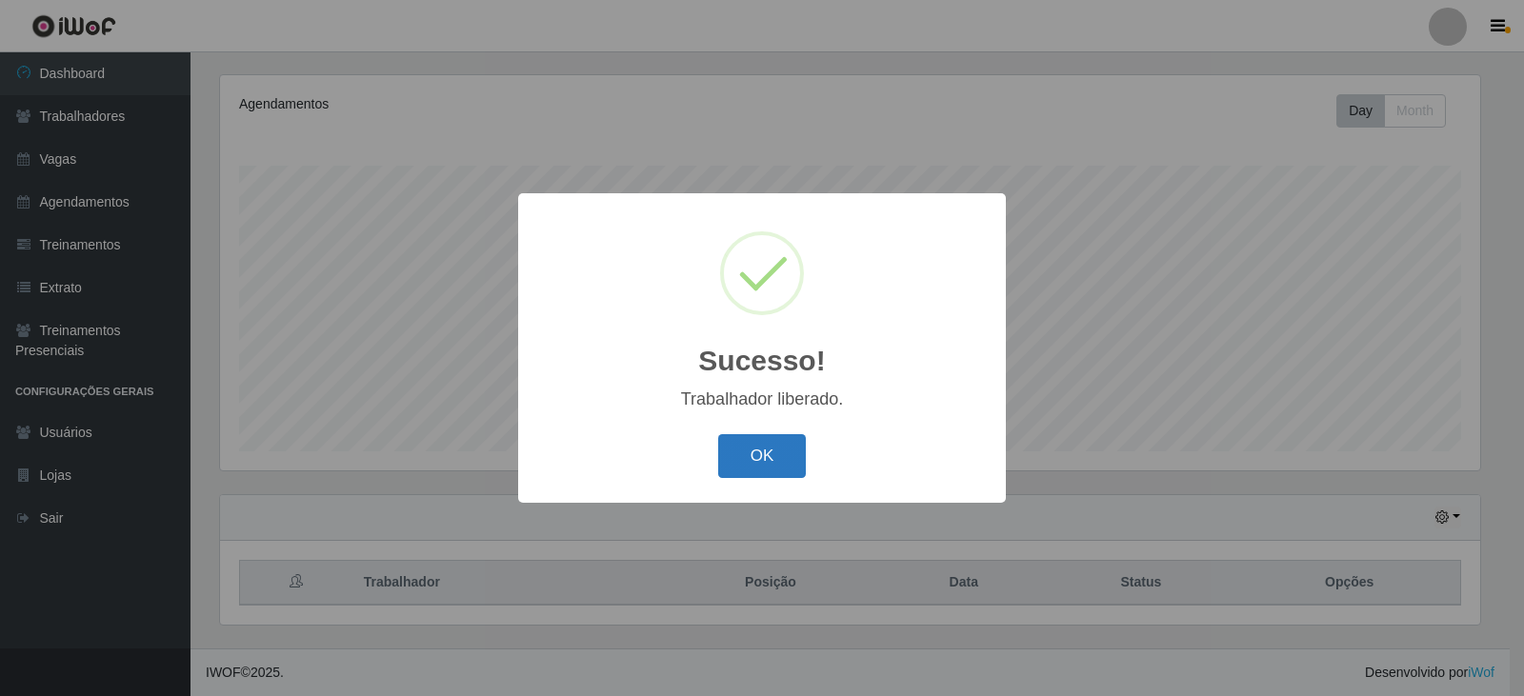
click at [758, 454] on button "OK" at bounding box center [762, 456] width 89 height 45
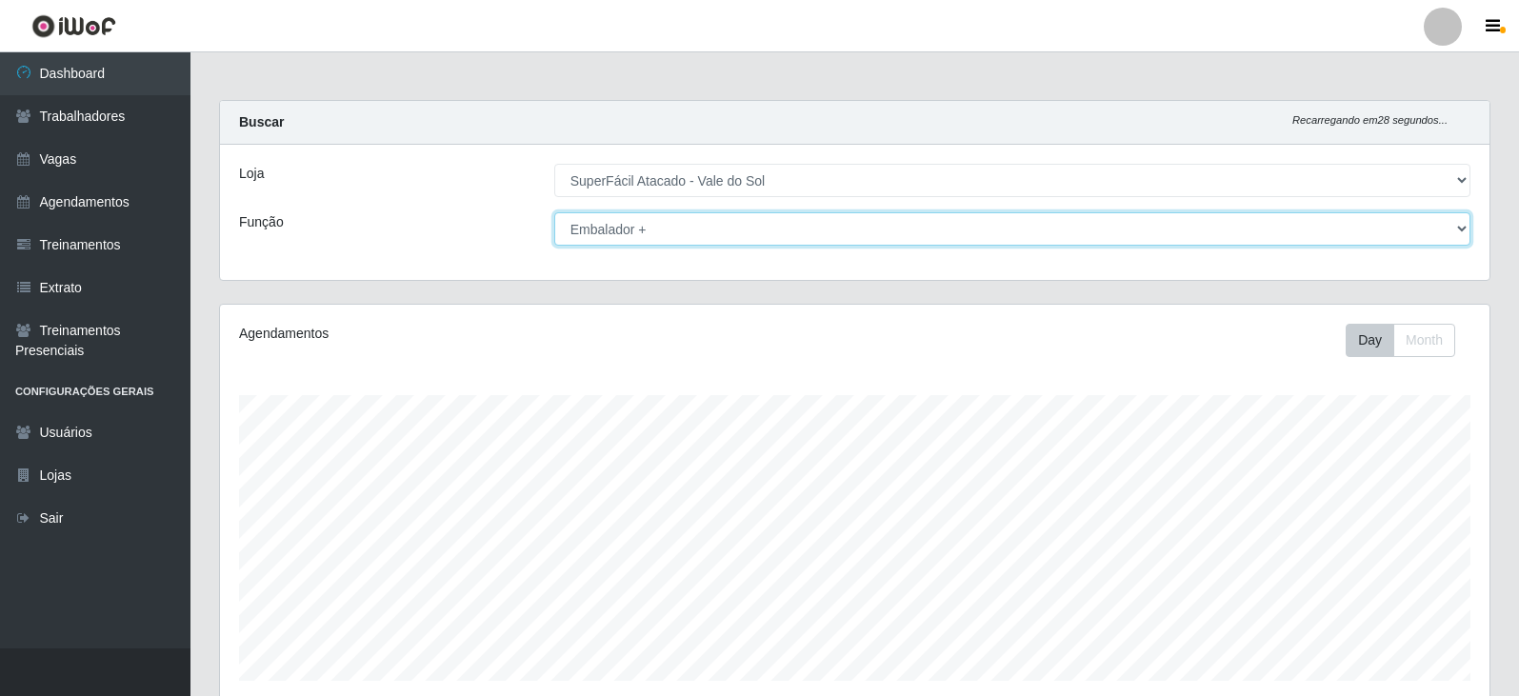
click at [686, 230] on select "[Selecione...] Embalador Embalador + Embalador ++ Operador de Caixa Operador de…" at bounding box center [1012, 228] width 916 height 33
click at [554, 212] on select "[Selecione...] Embalador Embalador + Embalador ++ Operador de Caixa Operador de…" at bounding box center [1012, 228] width 916 height 33
click at [667, 230] on select "[Selecione...] Embalador Embalador + Embalador ++ Operador de Caixa Operador de…" at bounding box center [1012, 228] width 916 height 33
click at [554, 212] on select "[Selecione...] Embalador Embalador + Embalador ++ Operador de Caixa Operador de…" at bounding box center [1012, 228] width 916 height 33
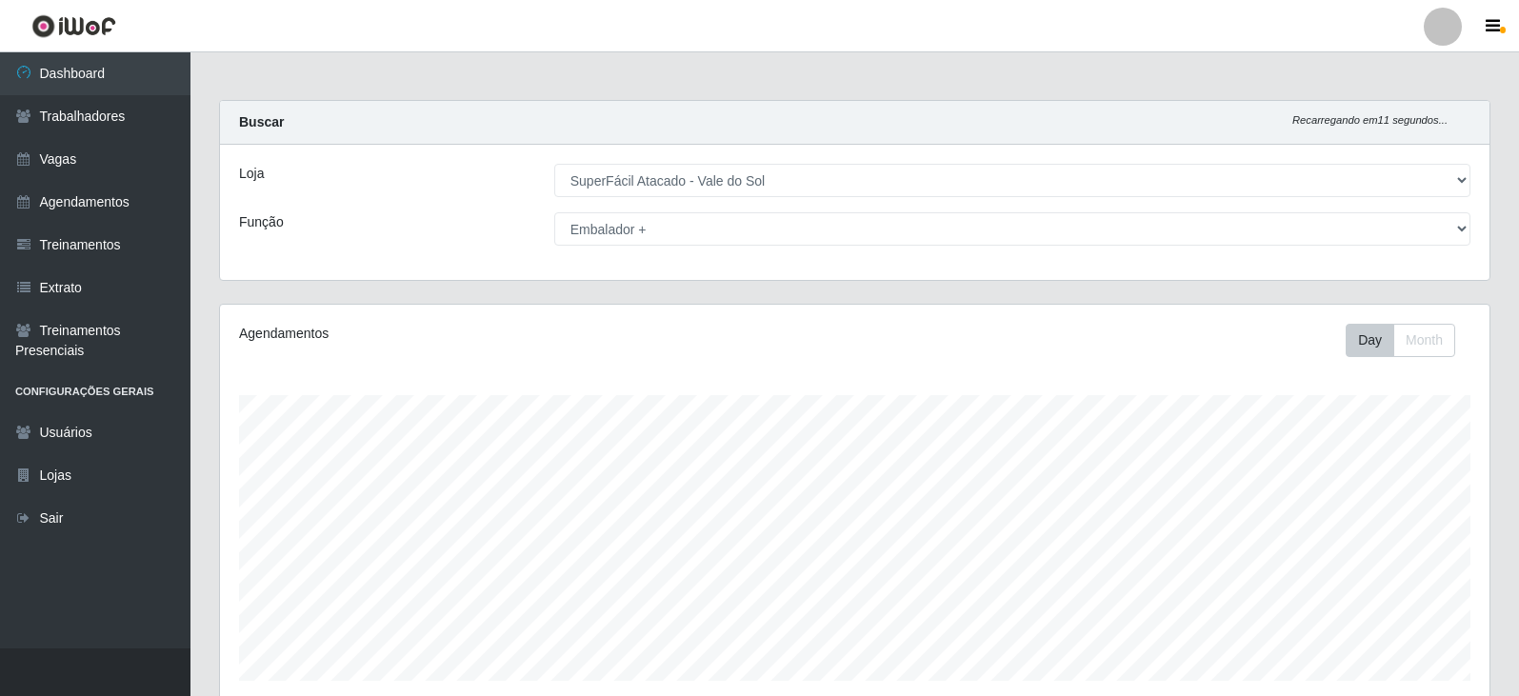
click at [677, 280] on div "Buscar Recarregando em 11 segundos... [PERSON_NAME] [Selecione...] SuperFácil A…" at bounding box center [855, 190] width 1272 height 181
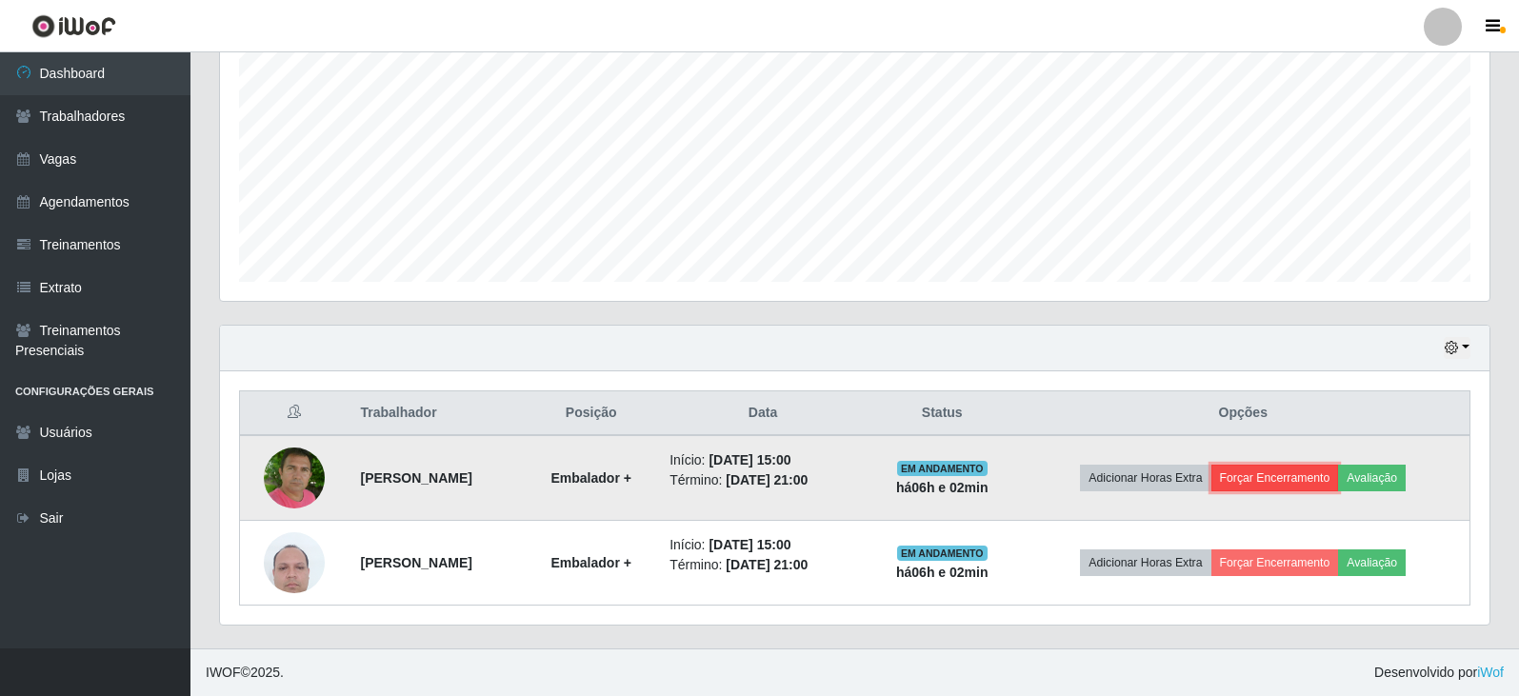
click at [1294, 486] on button "Forçar Encerramento" at bounding box center [1276, 478] width 128 height 27
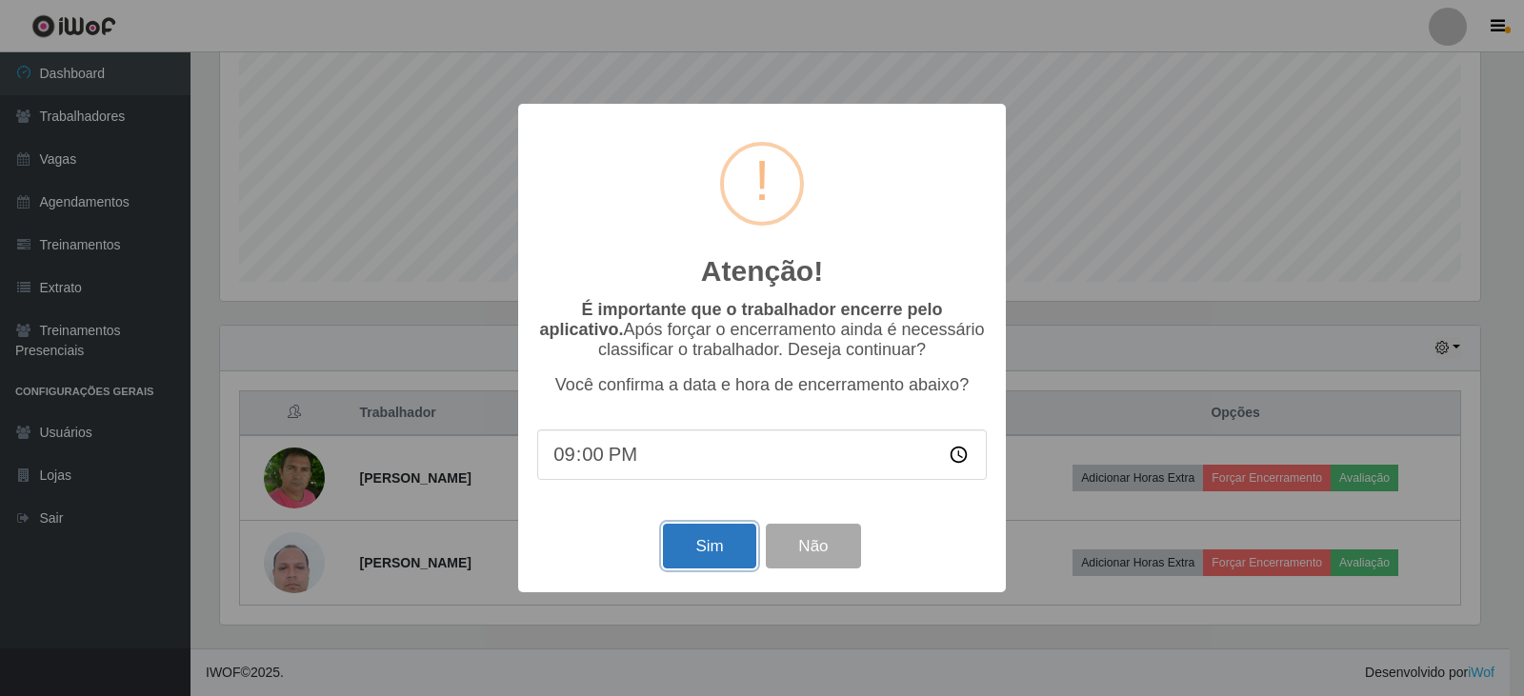
click at [714, 560] on button "Sim" at bounding box center [709, 546] width 92 height 45
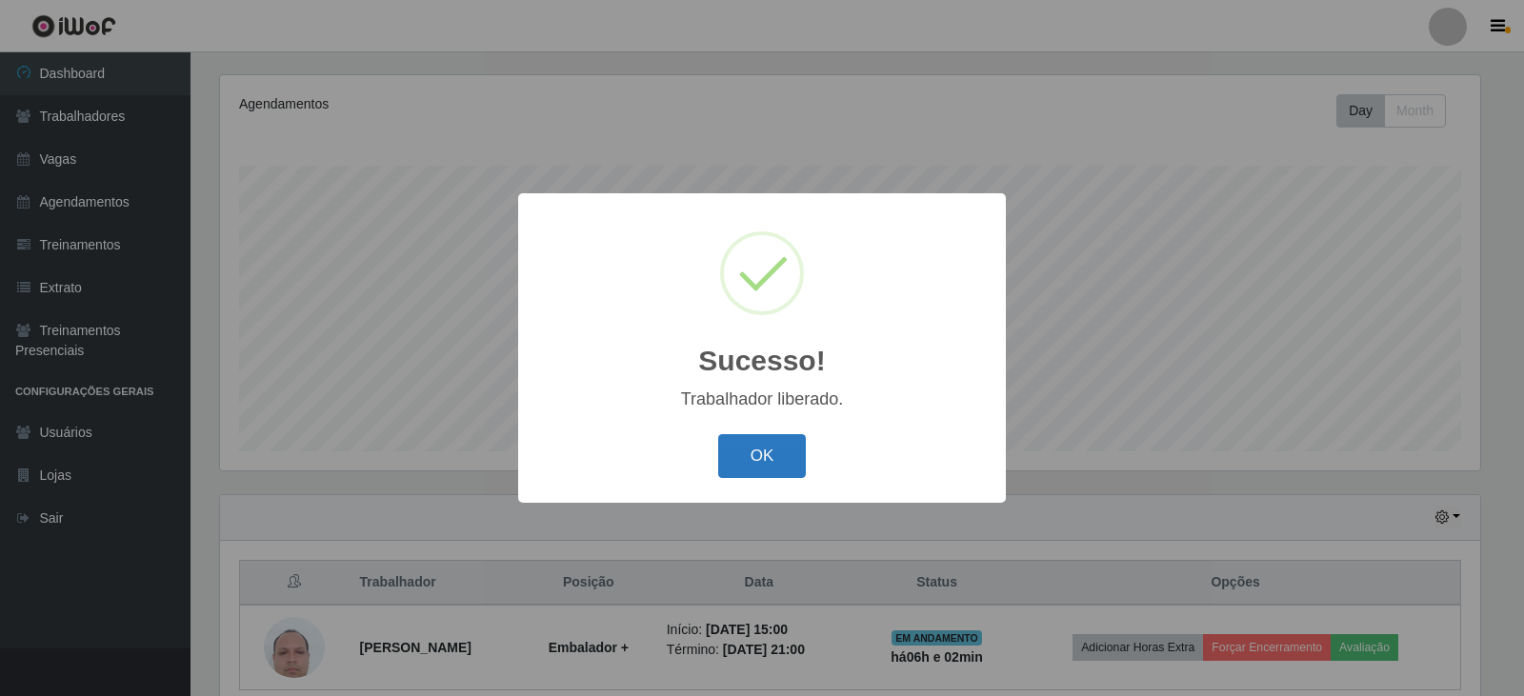
click at [786, 436] on button "OK" at bounding box center [762, 456] width 89 height 45
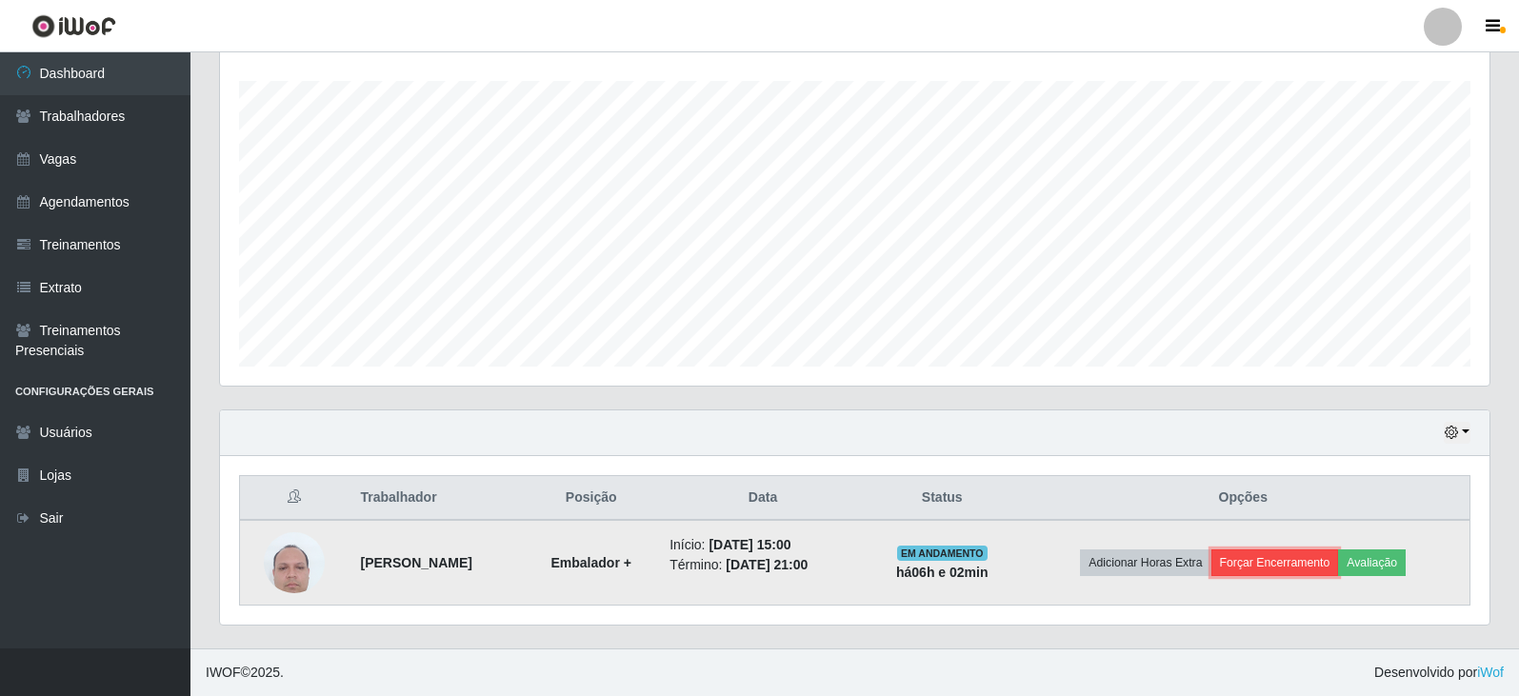
click at [1310, 566] on button "Forçar Encerramento" at bounding box center [1276, 563] width 128 height 27
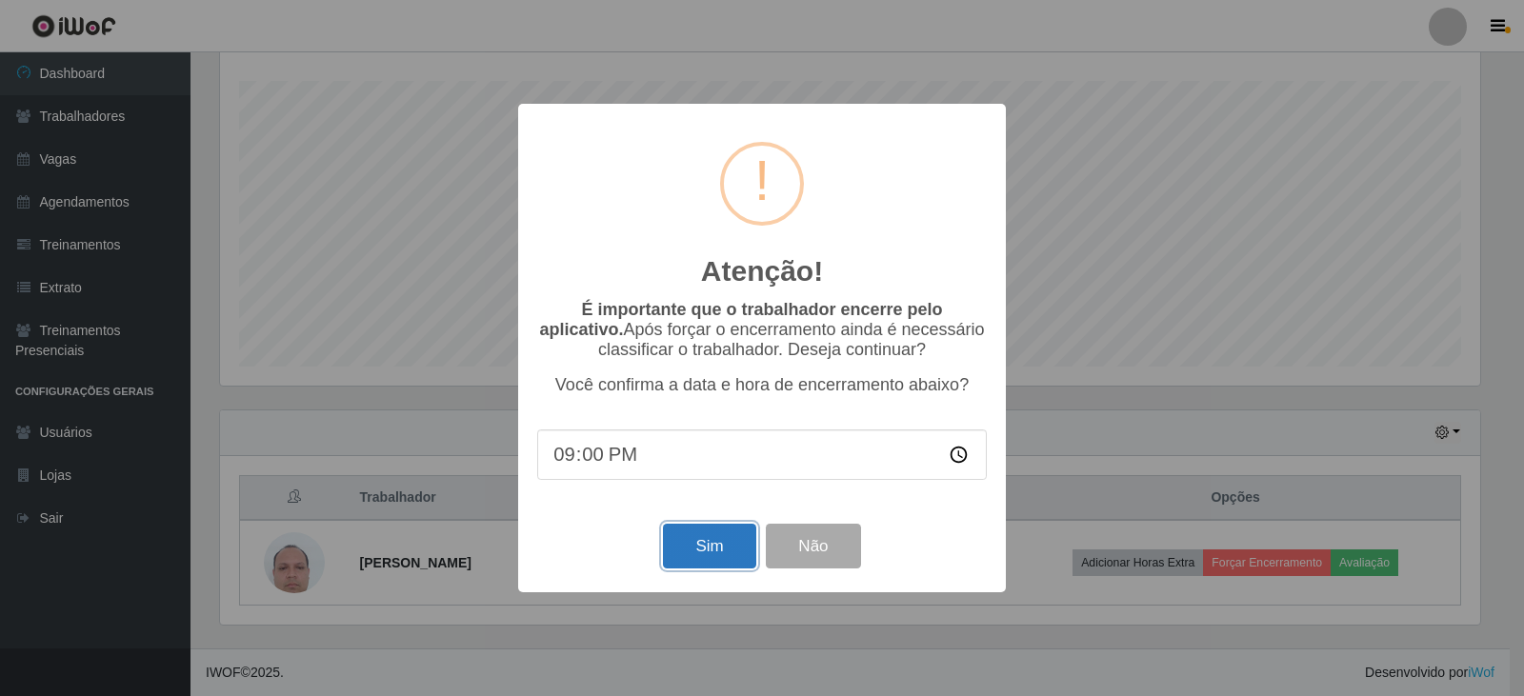
click at [723, 552] on button "Sim" at bounding box center [709, 546] width 92 height 45
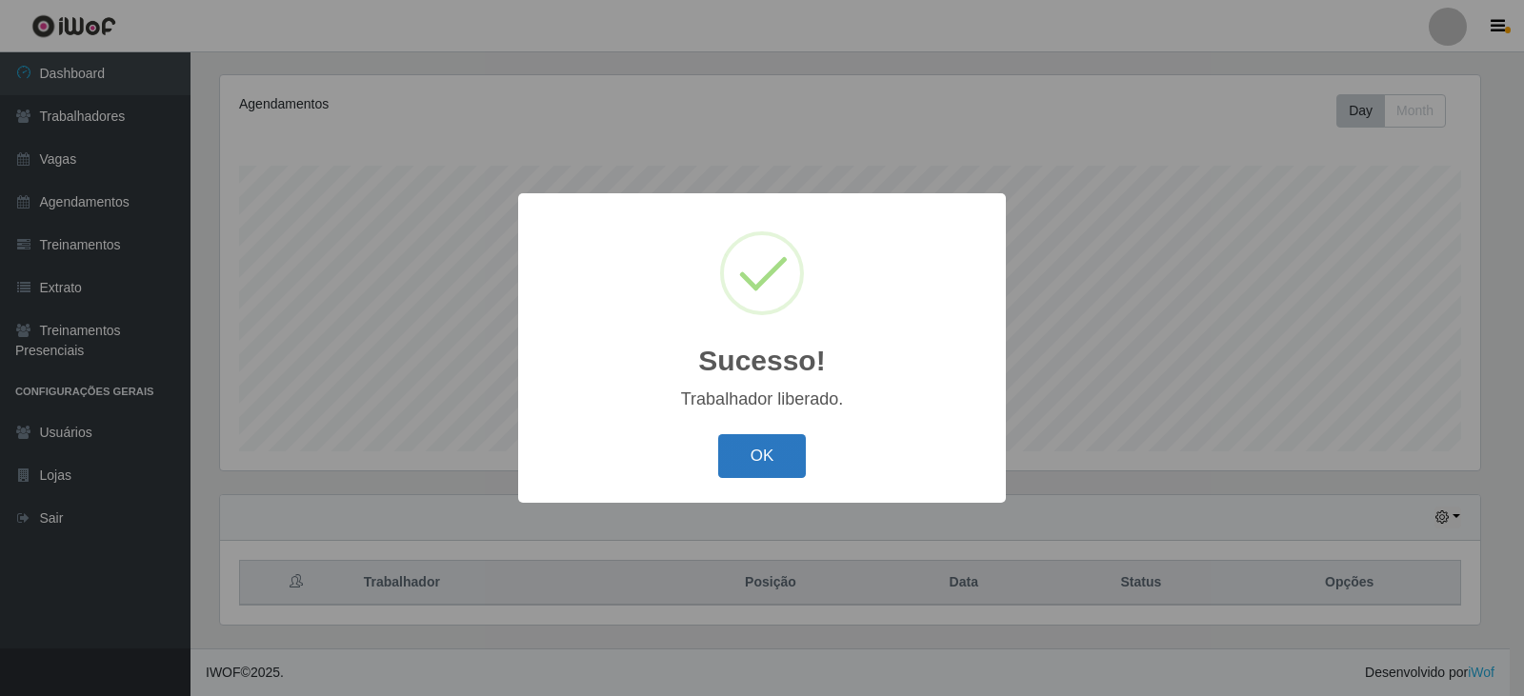
click at [765, 467] on button "OK" at bounding box center [762, 456] width 89 height 45
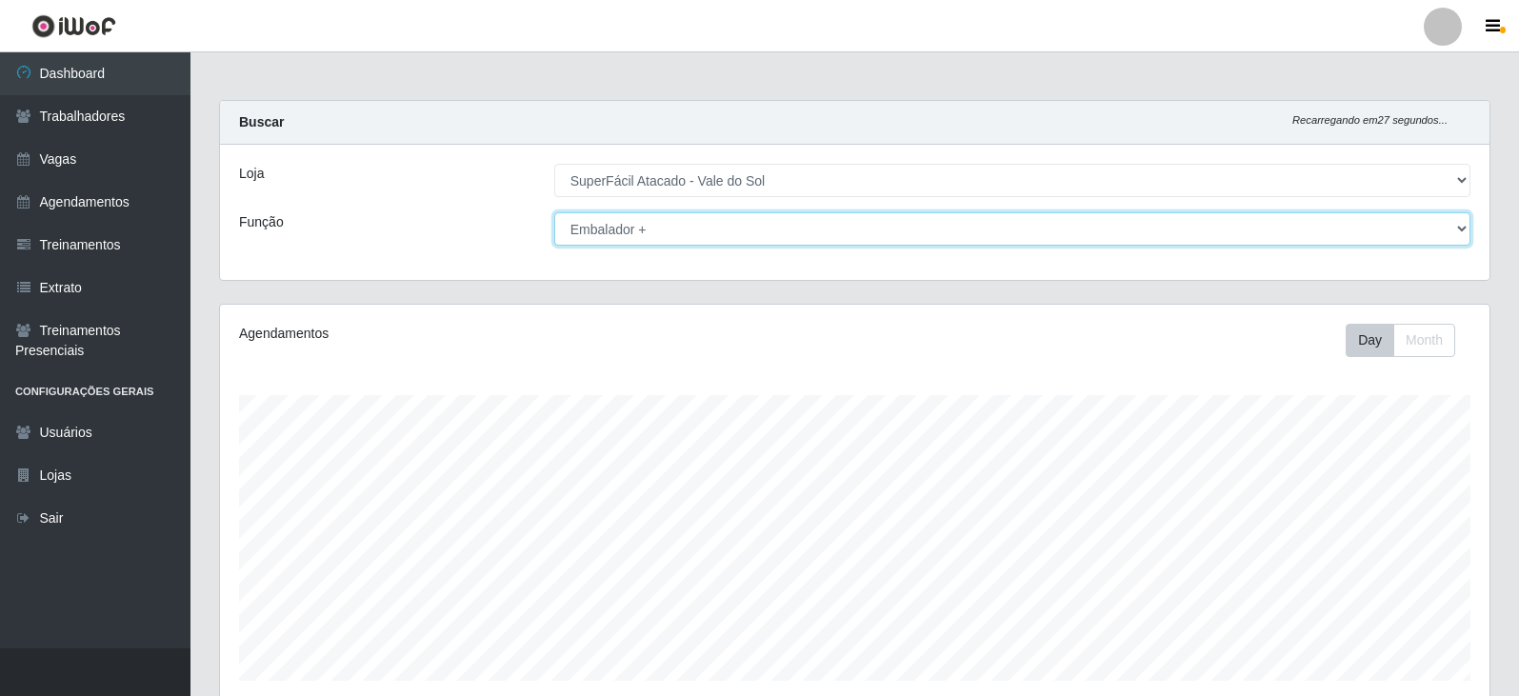
click at [652, 243] on select "[Selecione...] Embalador Embalador + Embalador ++ Operador de Caixa Operador de…" at bounding box center [1012, 228] width 916 height 33
select select "72"
click at [554, 212] on select "[Selecione...] Embalador Embalador + Embalador ++ Operador de Caixa Operador de…" at bounding box center [1012, 228] width 916 height 33
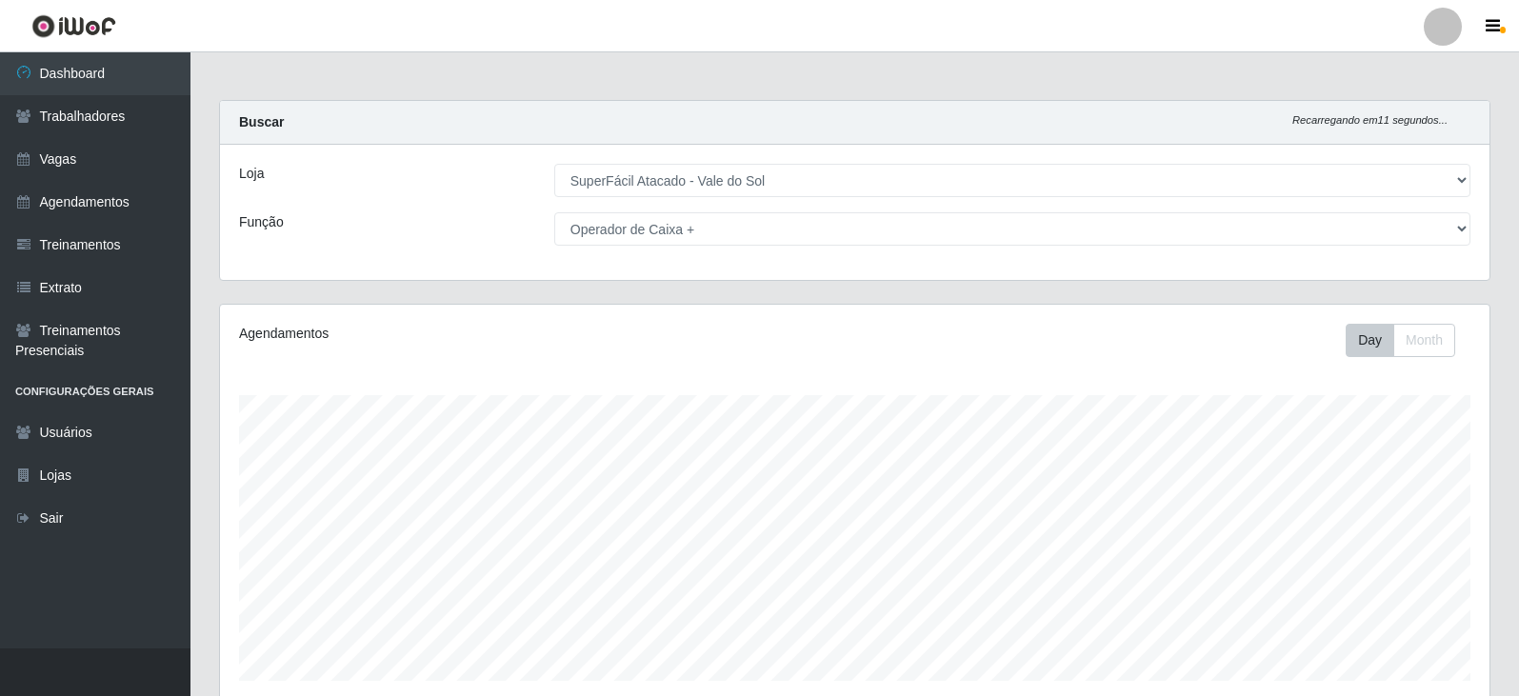
click at [570, 293] on div "Carregando... Buscar Recarregando em 11 segundos... Loja [Selecione...] SuperFá…" at bounding box center [855, 202] width 1300 height 204
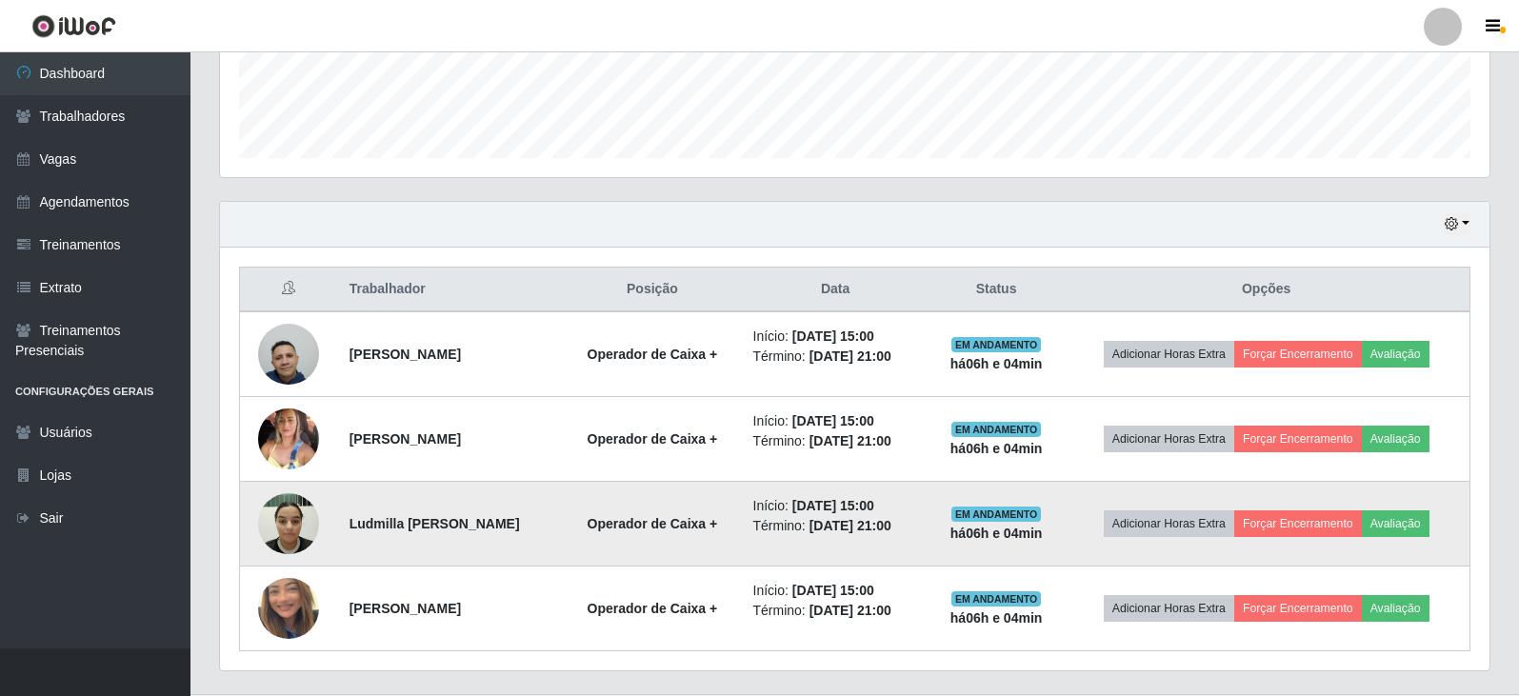
scroll to position [569, 0]
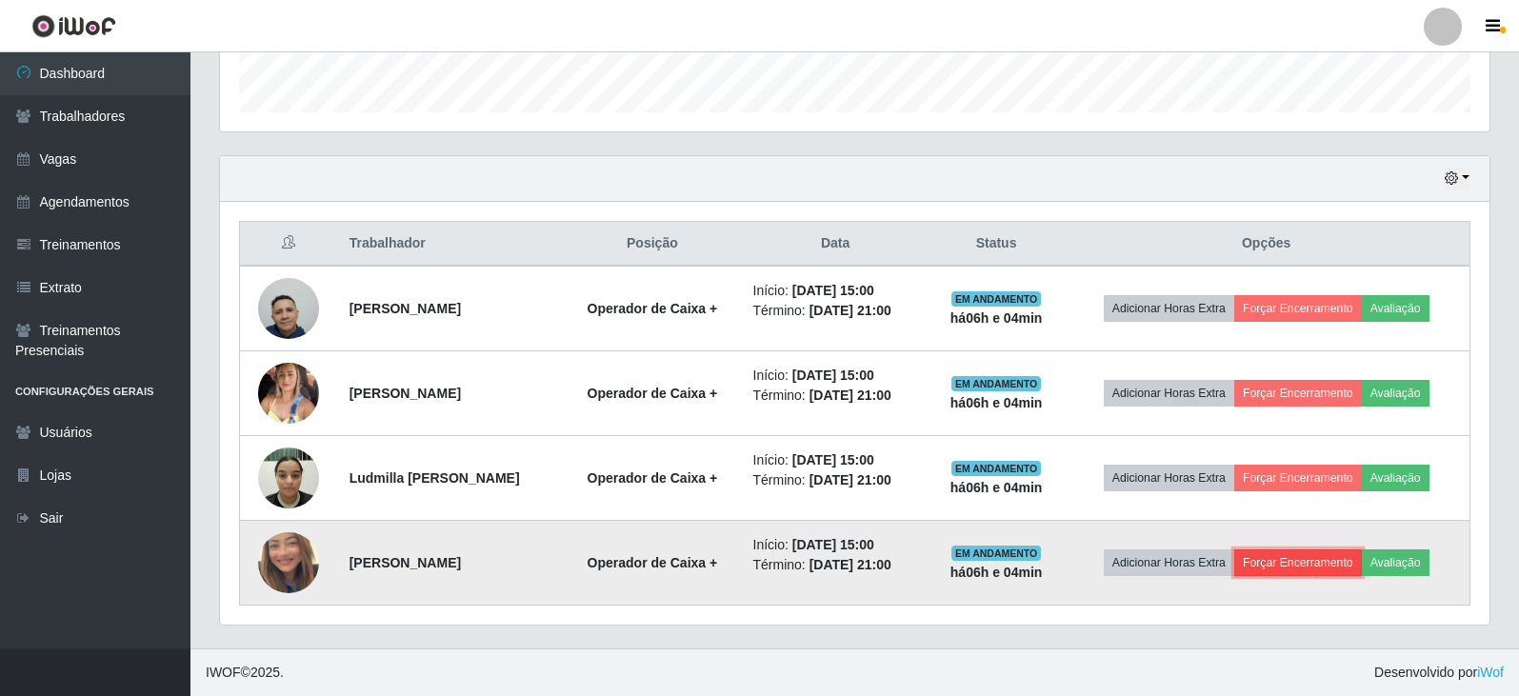
click at [1309, 554] on button "Forçar Encerramento" at bounding box center [1298, 563] width 128 height 27
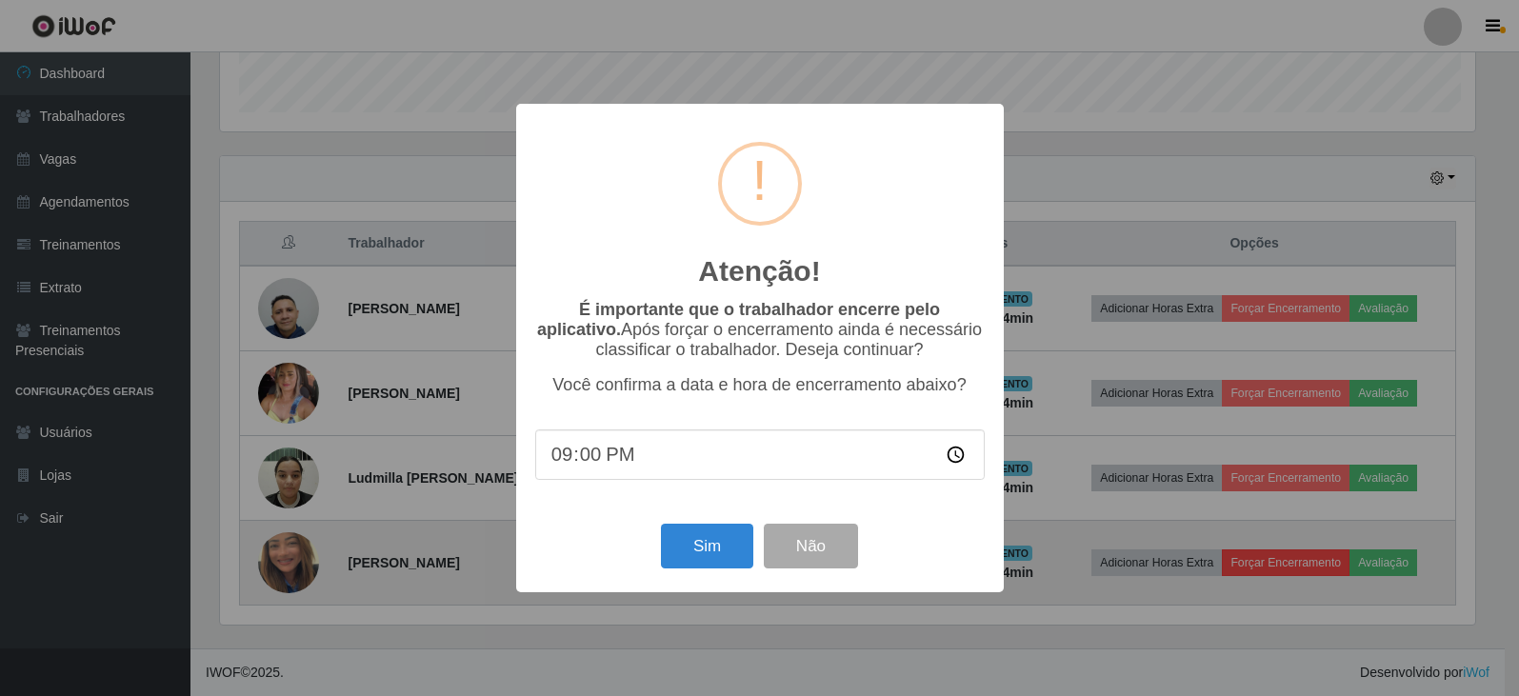
scroll to position [395, 1260]
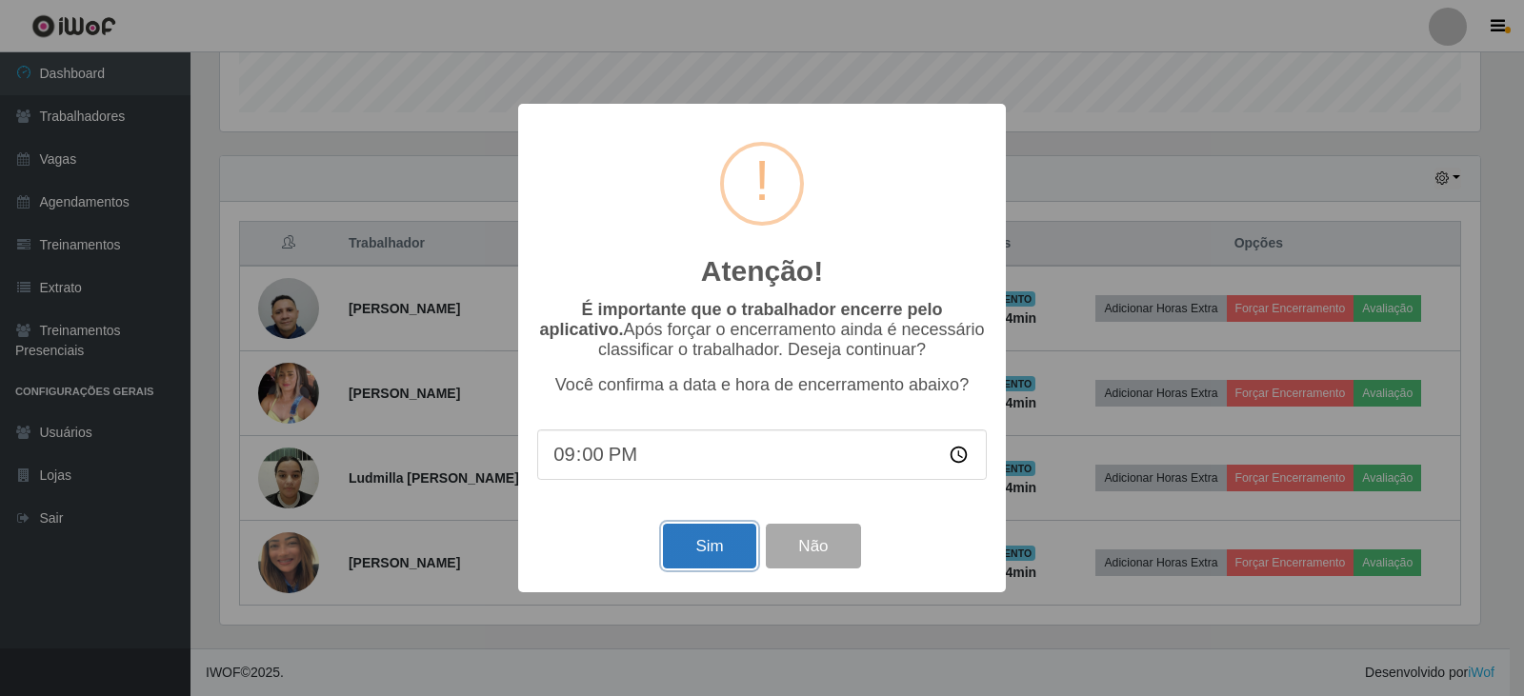
click at [738, 545] on button "Sim" at bounding box center [709, 546] width 92 height 45
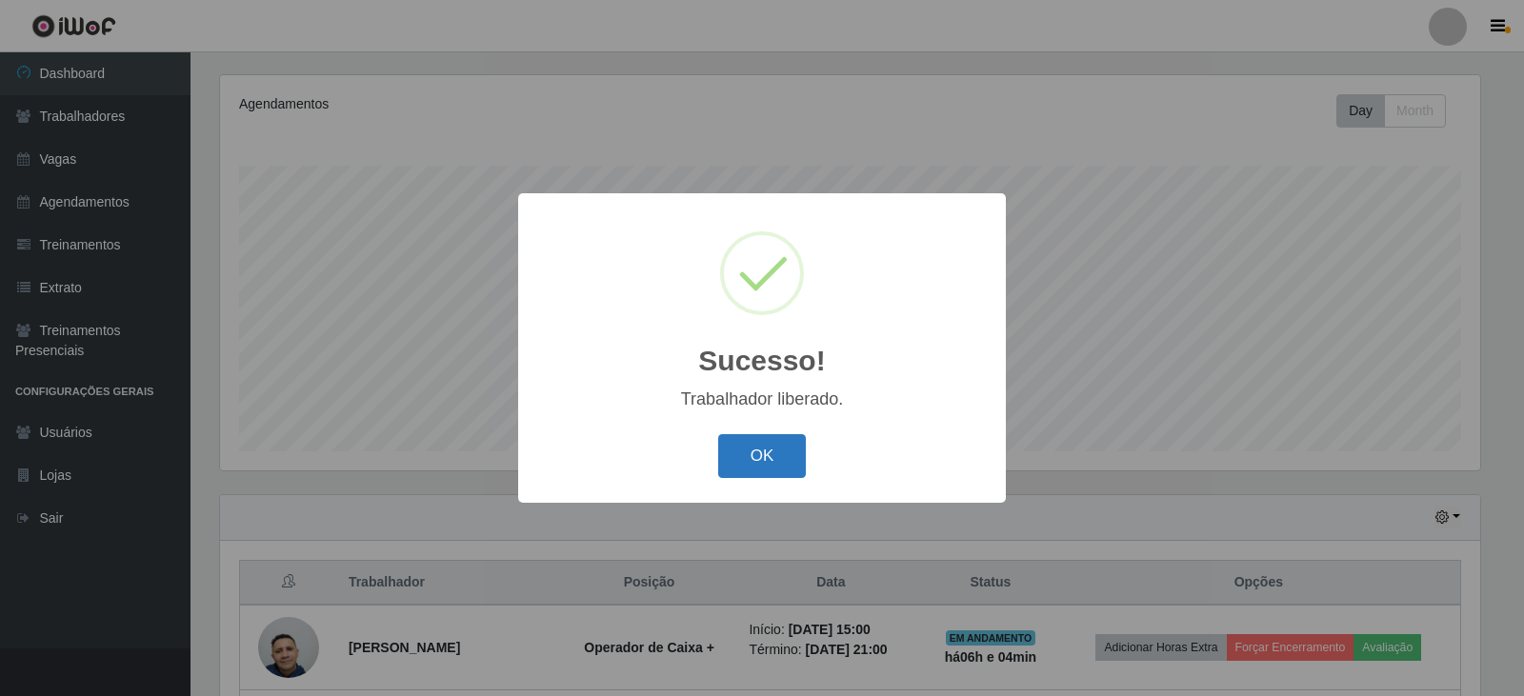
click at [749, 475] on button "OK" at bounding box center [762, 456] width 89 height 45
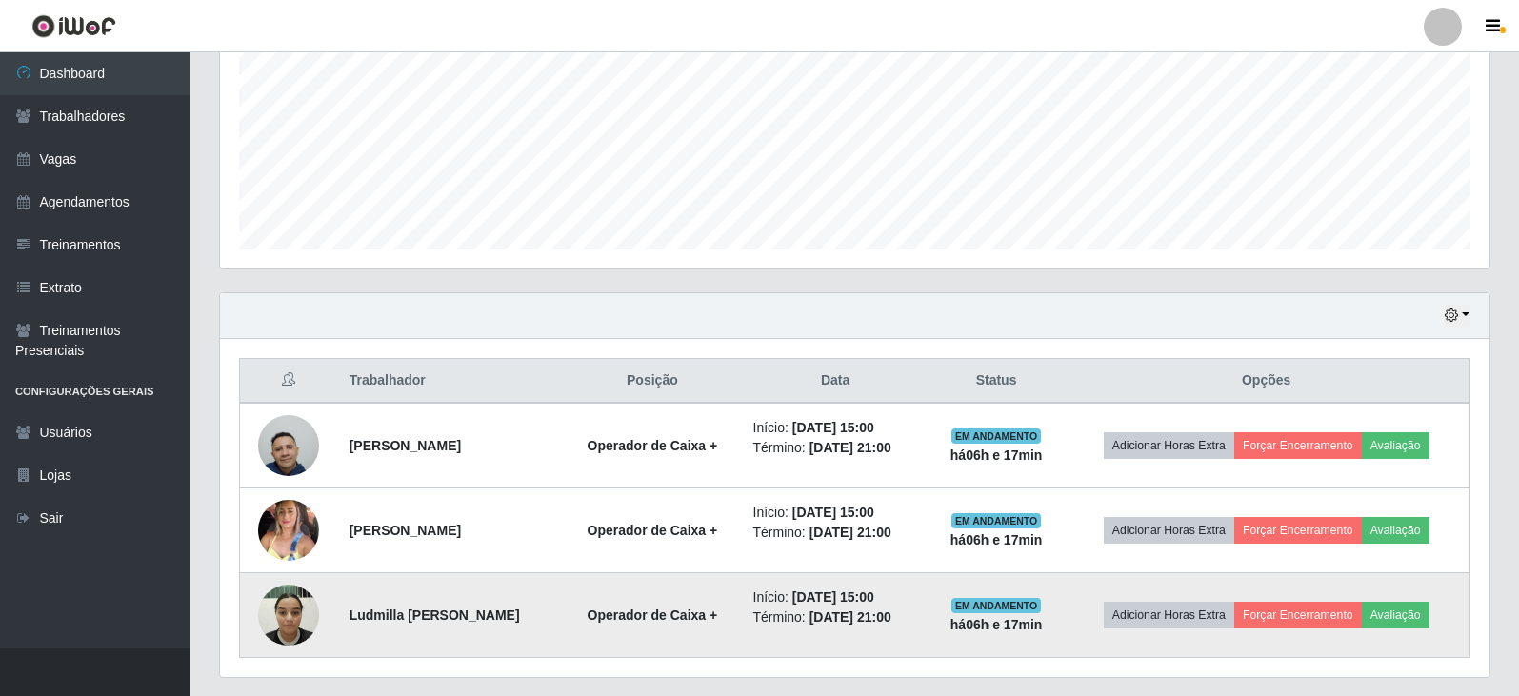
scroll to position [484, 0]
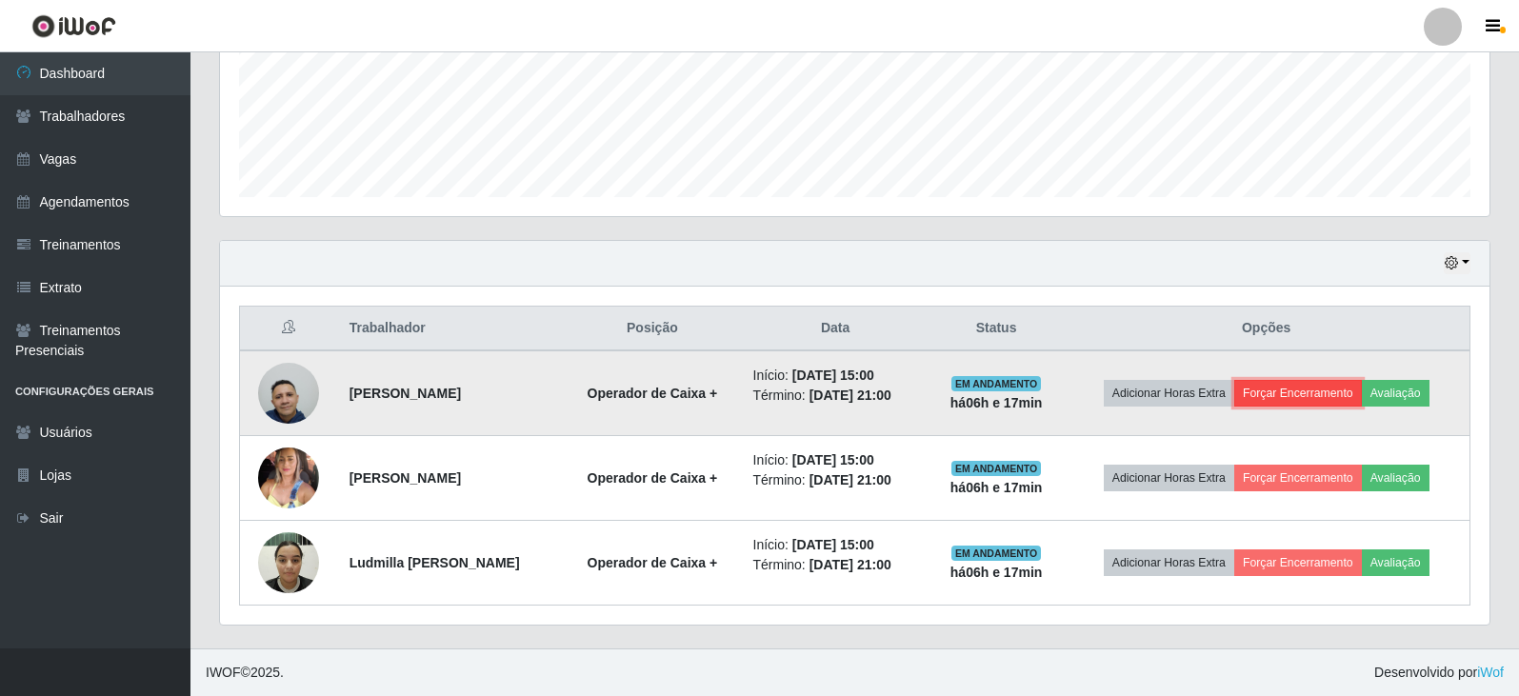
click at [1339, 388] on button "Forçar Encerramento" at bounding box center [1298, 393] width 128 height 27
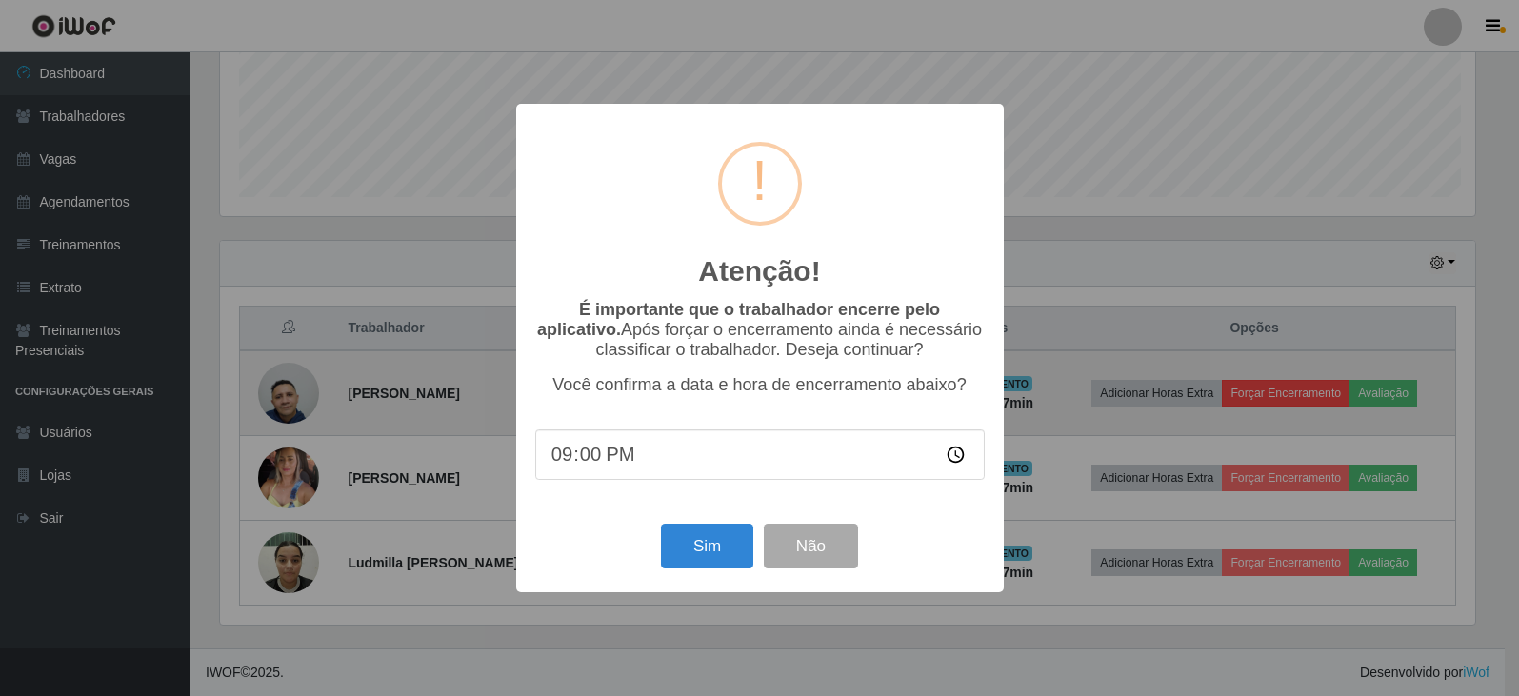
scroll to position [395, 1260]
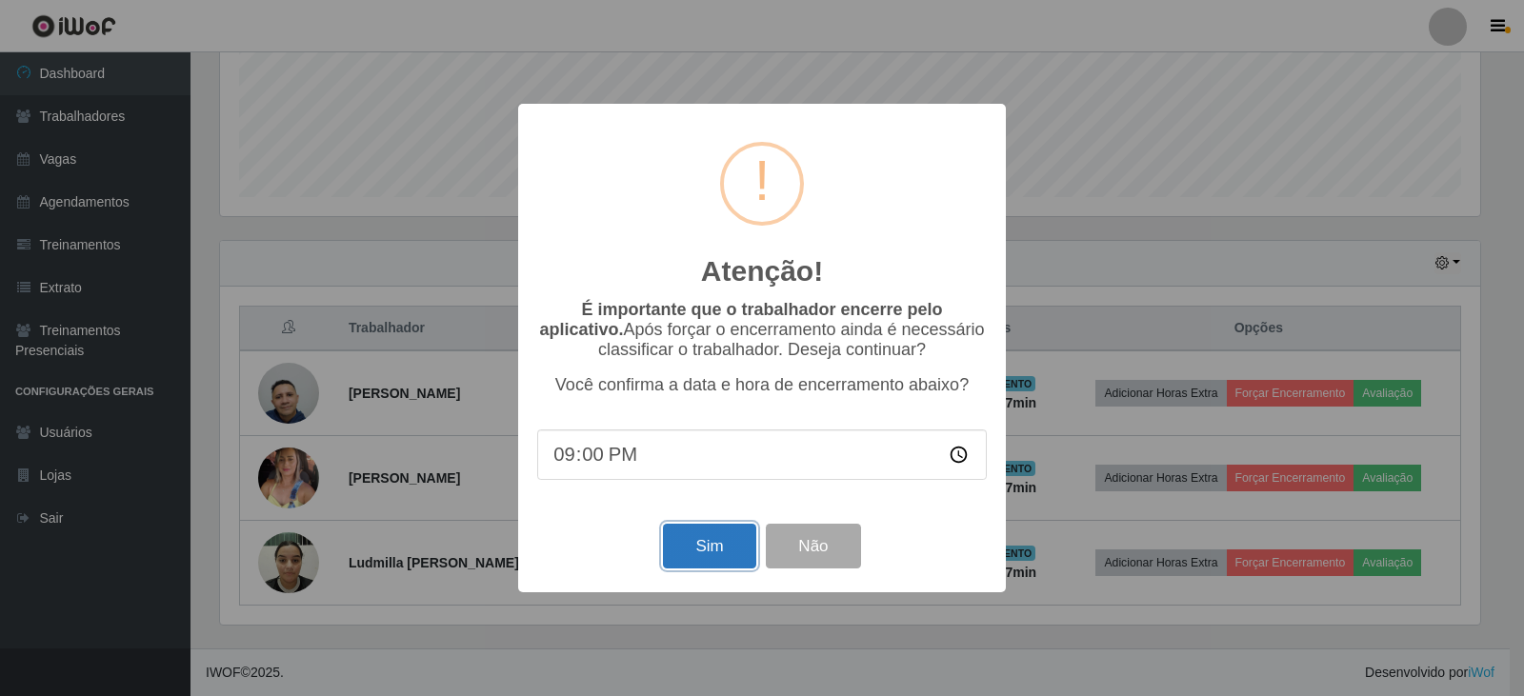
click at [712, 557] on button "Sim" at bounding box center [709, 546] width 92 height 45
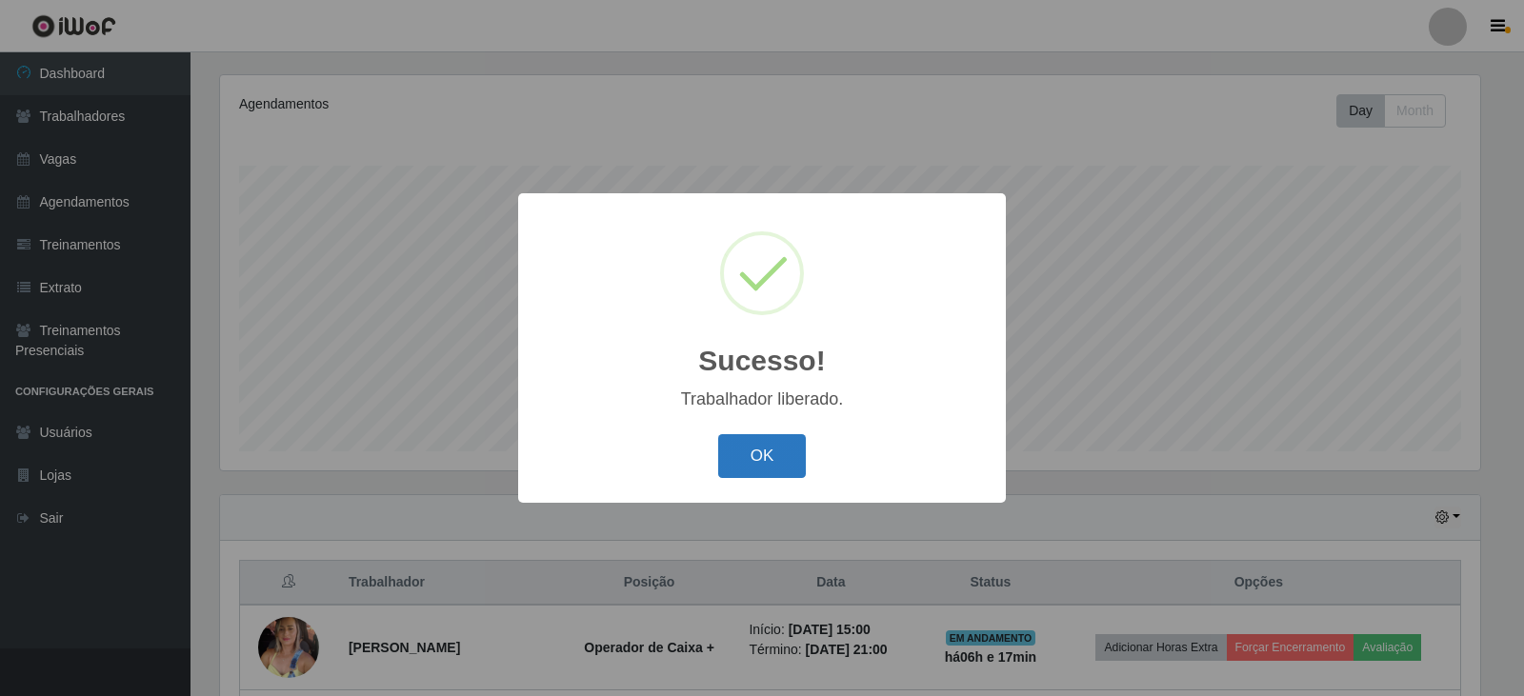
click at [771, 451] on button "OK" at bounding box center [762, 456] width 89 height 45
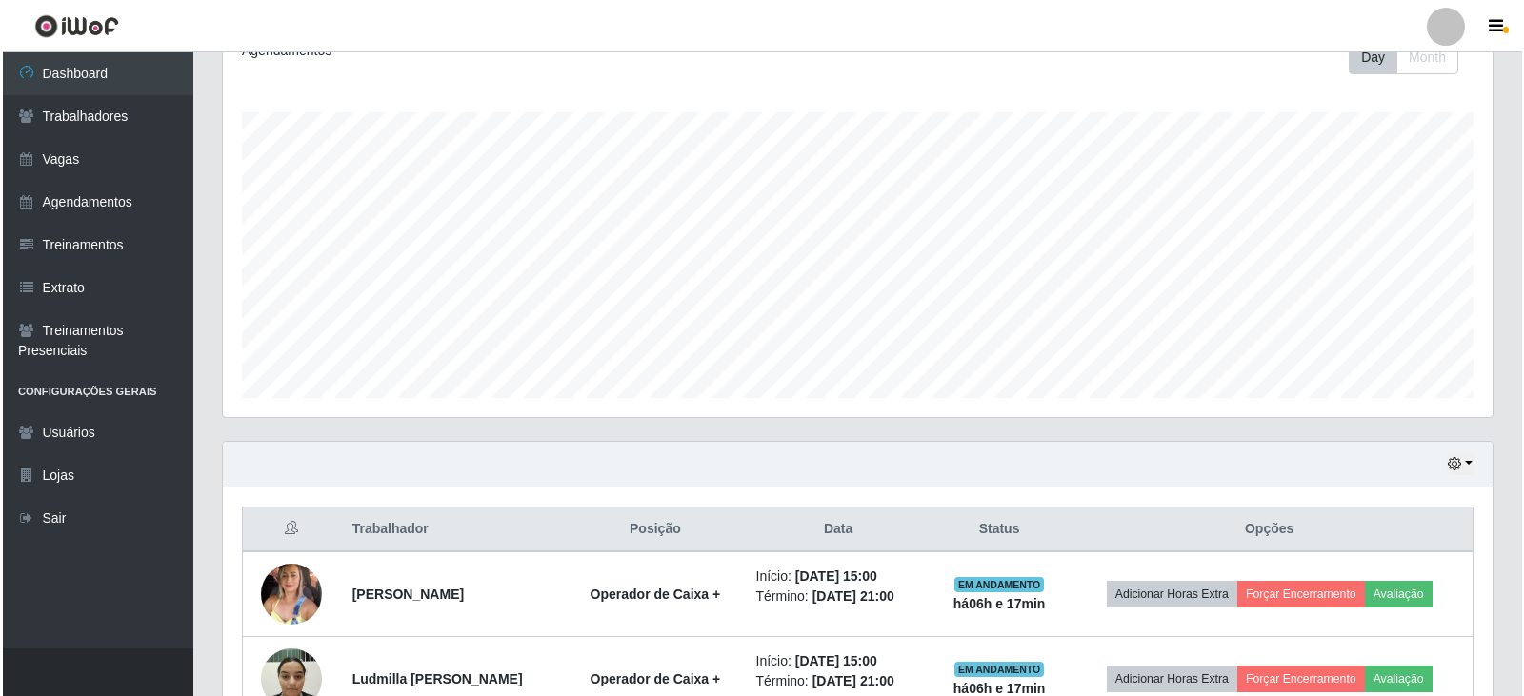
scroll to position [399, 0]
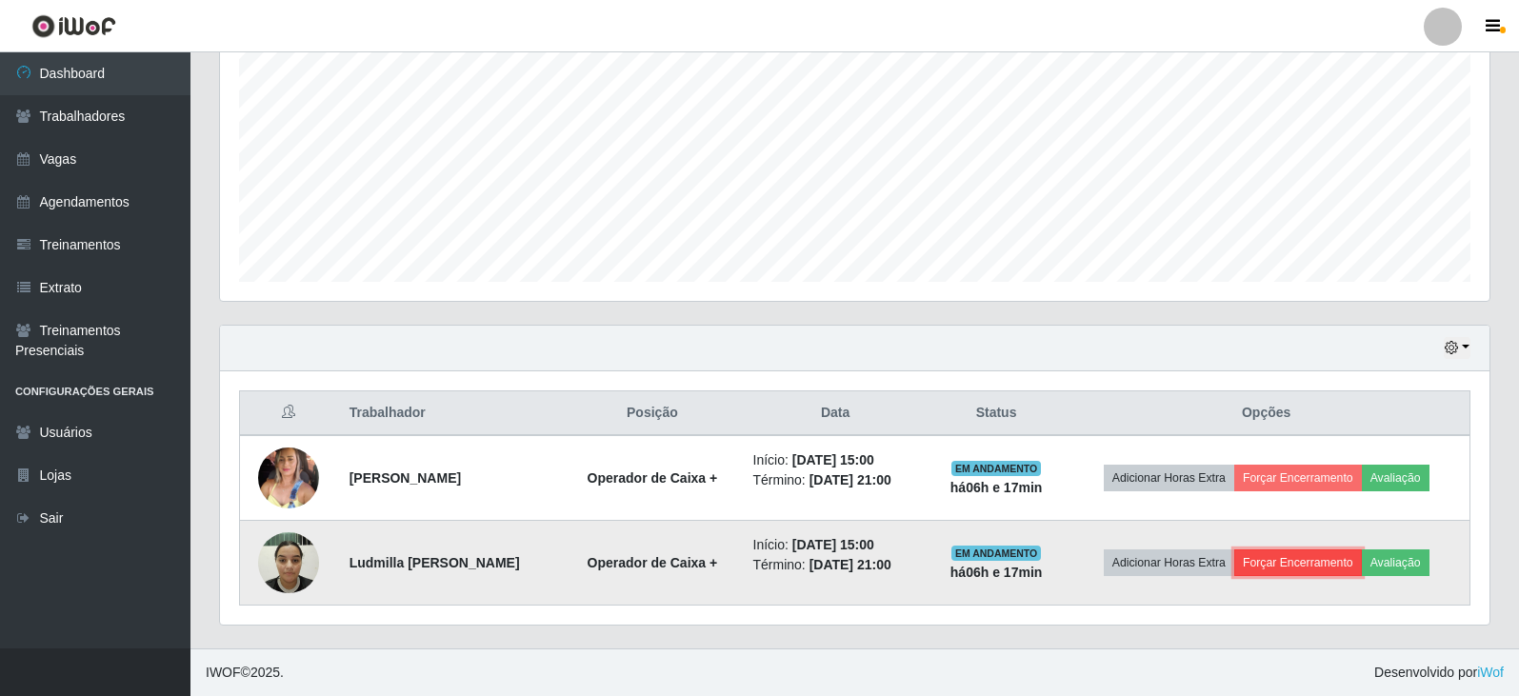
click at [1321, 553] on button "Forçar Encerramento" at bounding box center [1298, 563] width 128 height 27
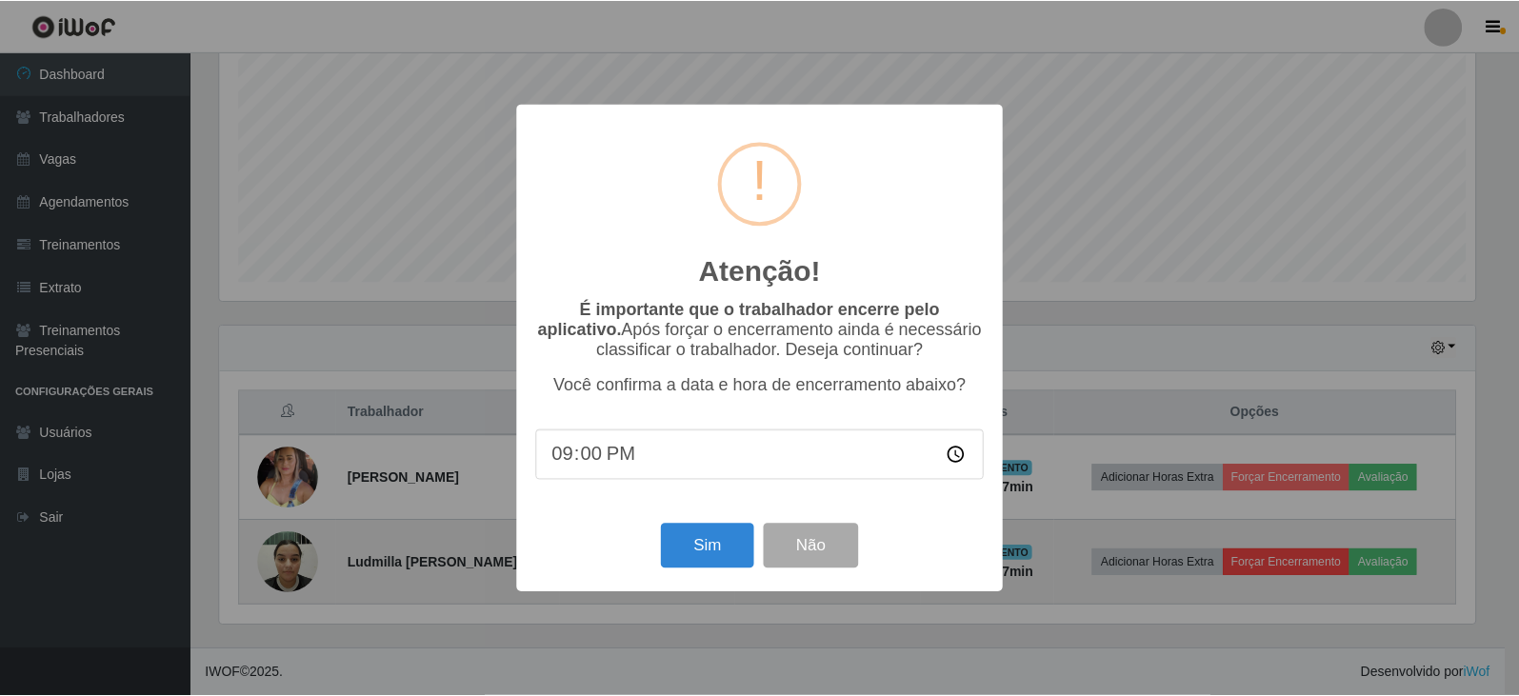
scroll to position [395, 1260]
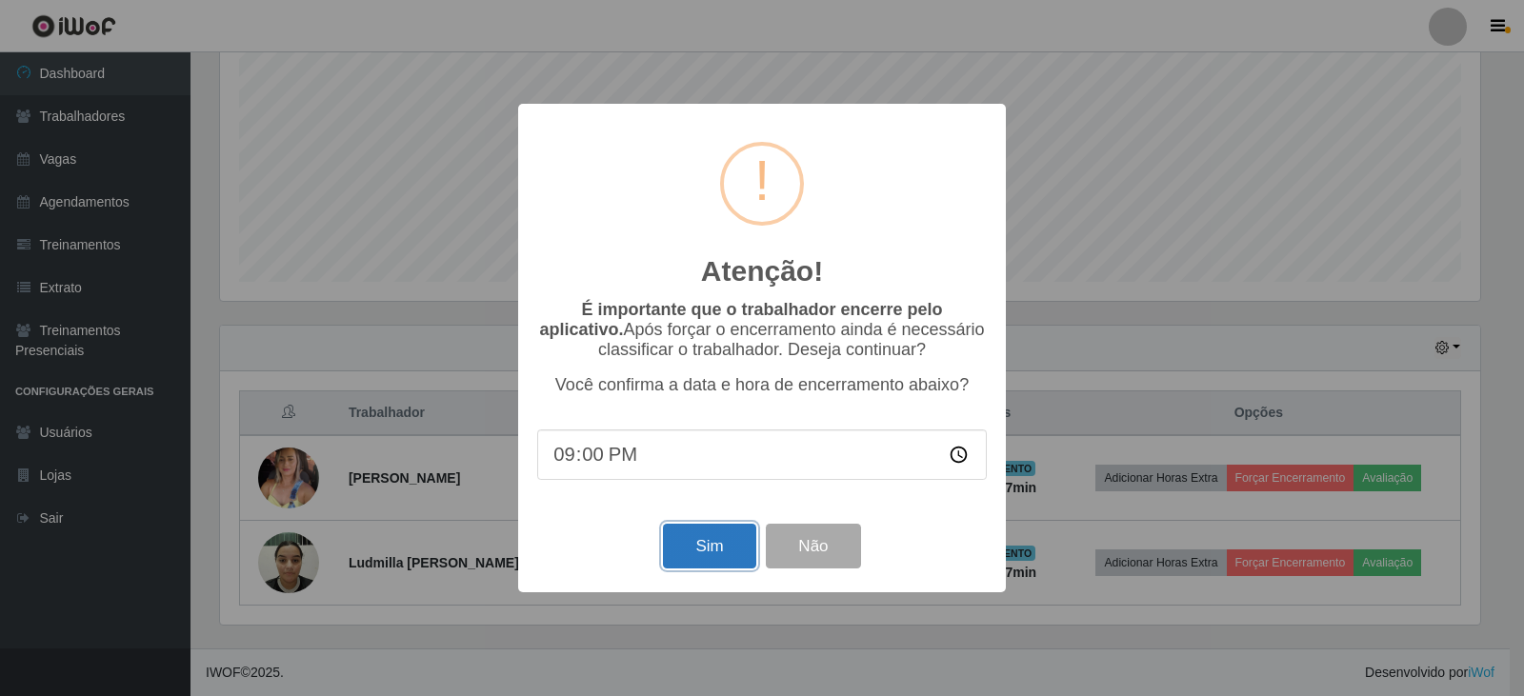
click at [710, 558] on button "Sim" at bounding box center [709, 546] width 92 height 45
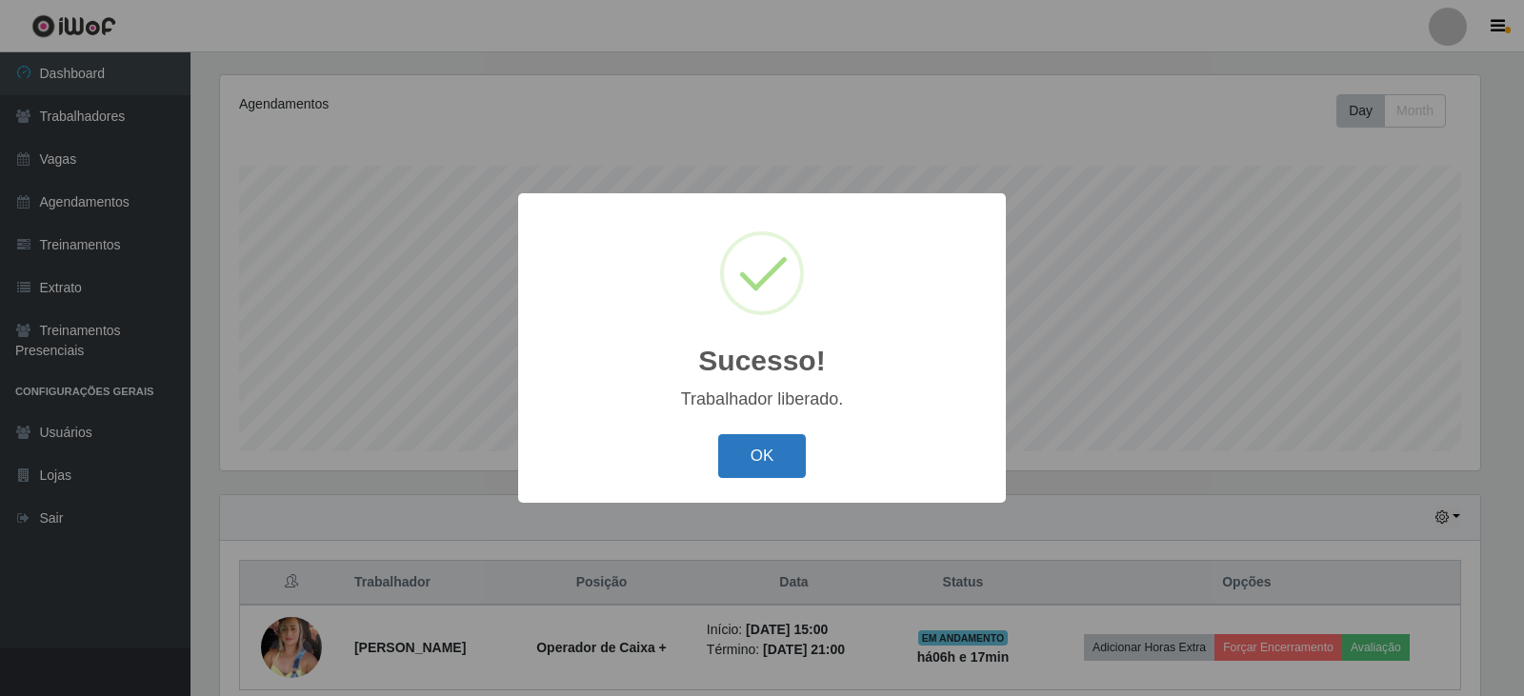
click at [793, 455] on button "OK" at bounding box center [762, 456] width 89 height 45
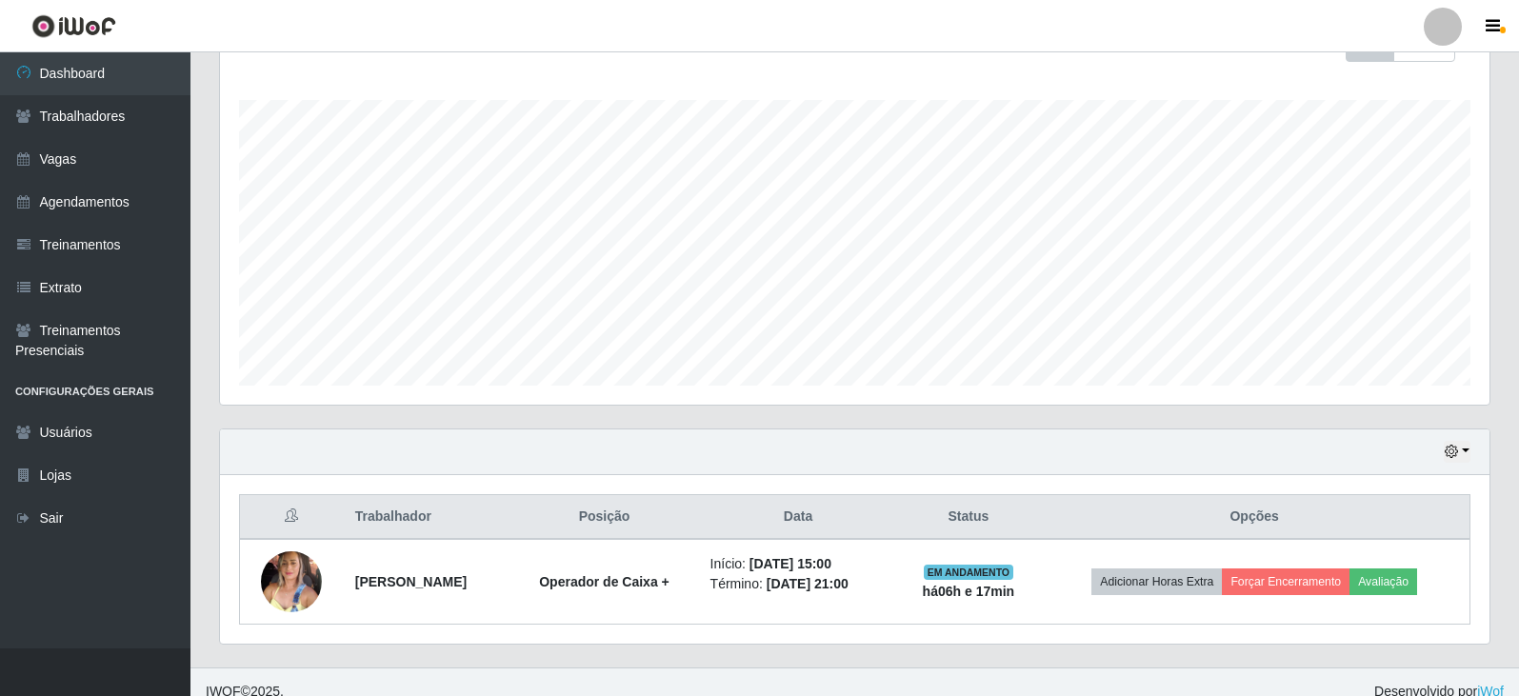
scroll to position [314, 0]
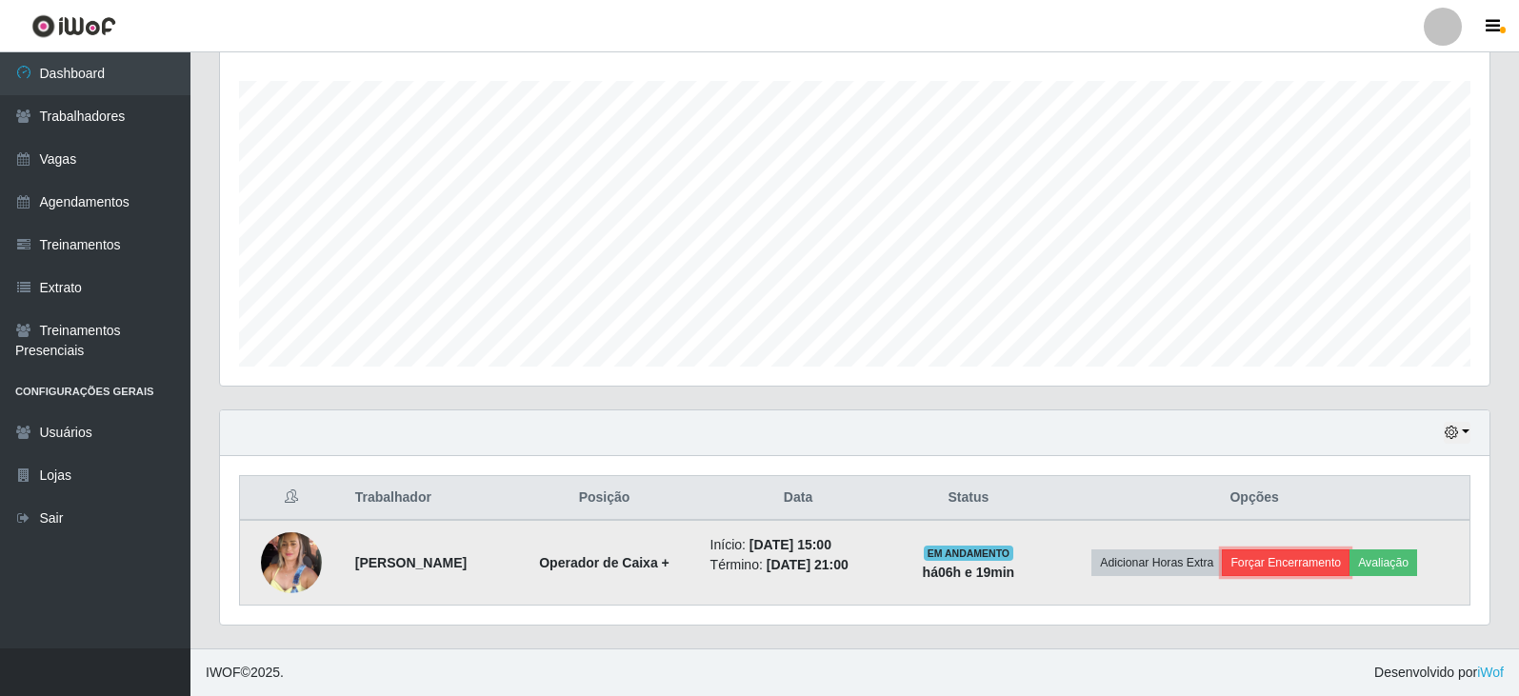
click at [1325, 558] on button "Forçar Encerramento" at bounding box center [1286, 563] width 128 height 27
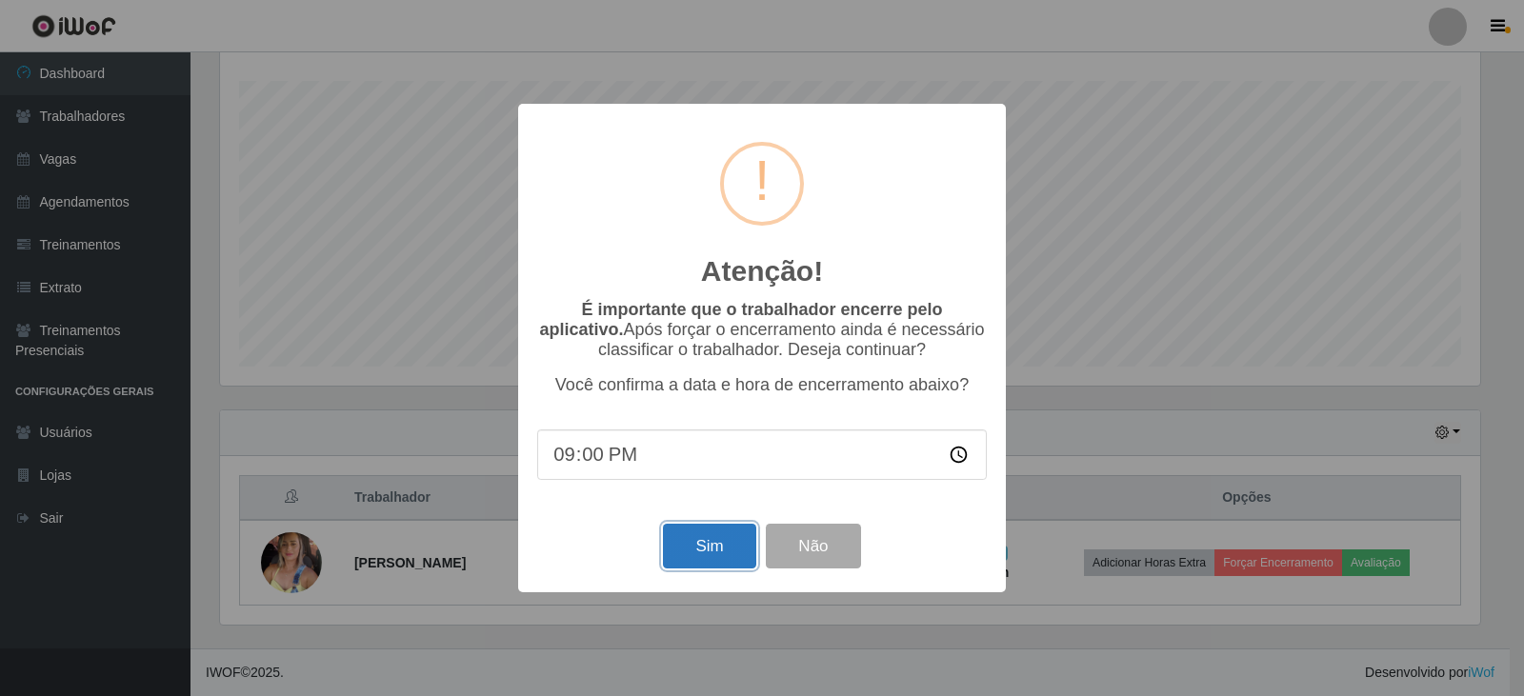
click at [722, 546] on button "Sim" at bounding box center [709, 546] width 92 height 45
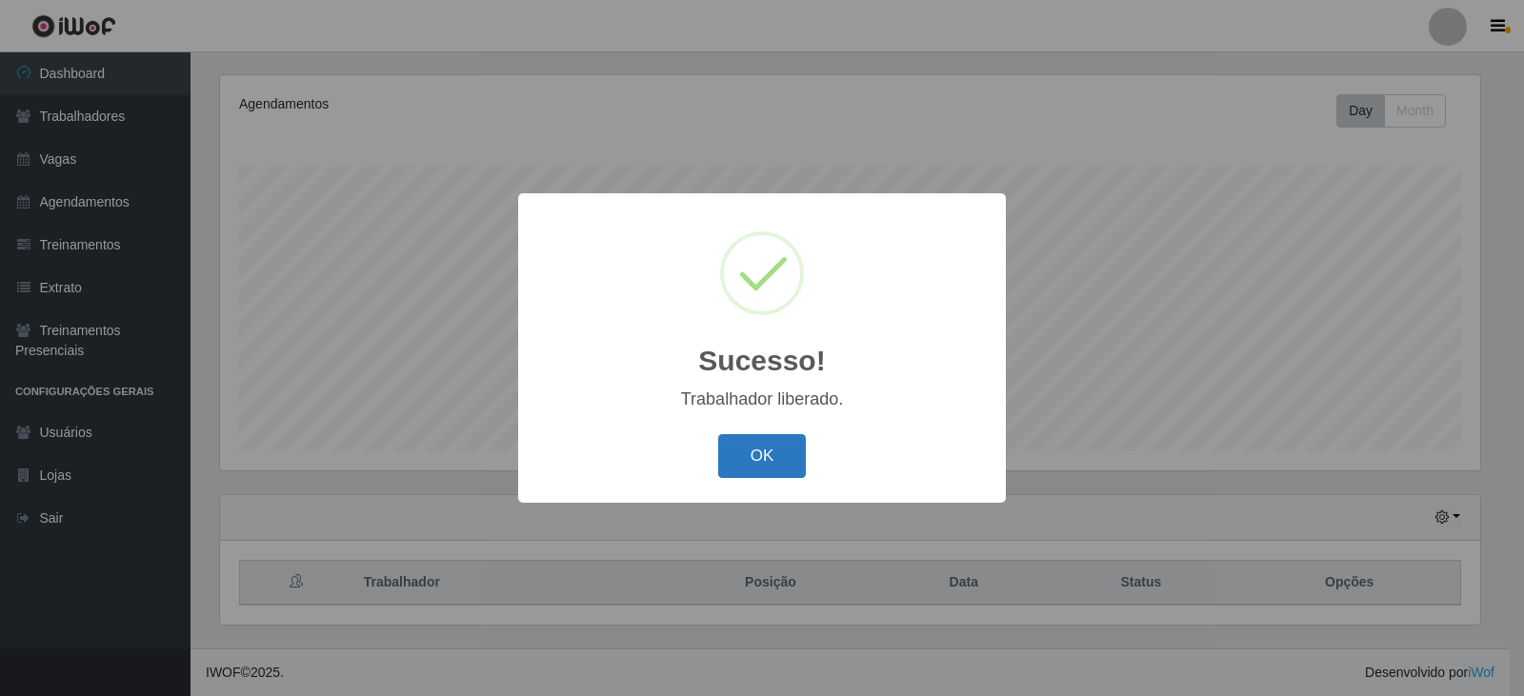
click at [759, 467] on button "OK" at bounding box center [762, 456] width 89 height 45
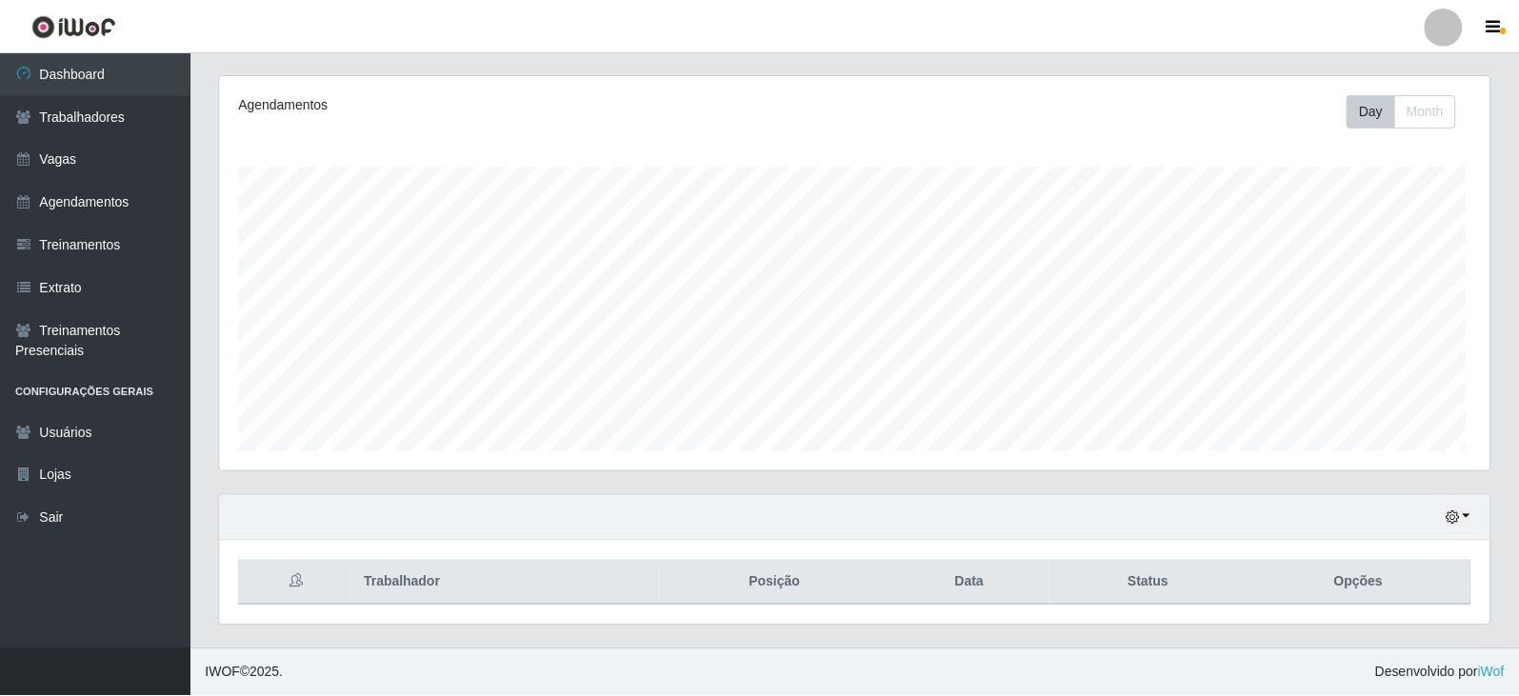
scroll to position [395, 1270]
